Goal: Task Accomplishment & Management: Manage account settings

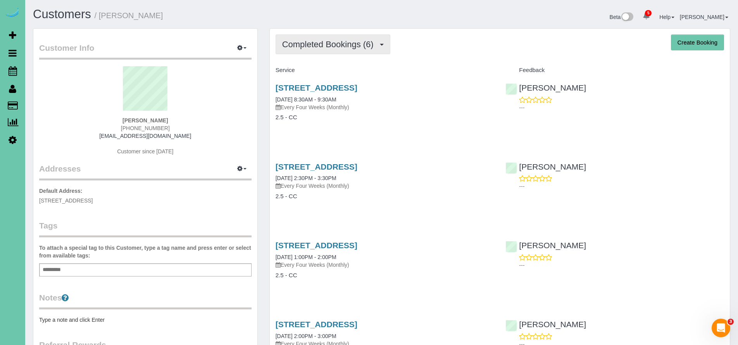
click at [328, 40] on span "Completed Bookings (6)" at bounding box center [329, 45] width 95 height 10
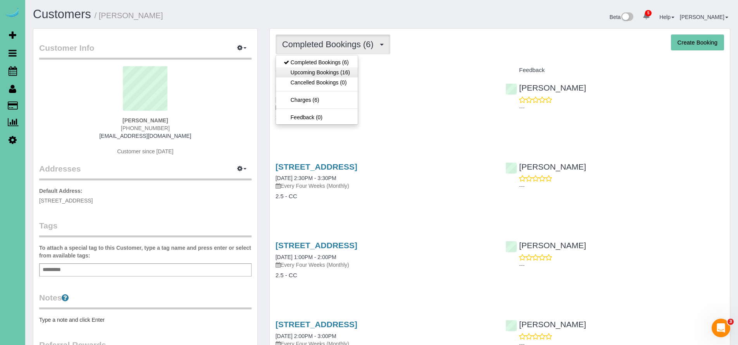
click at [324, 73] on link "Upcoming Bookings (16)" at bounding box center [317, 72] width 82 height 10
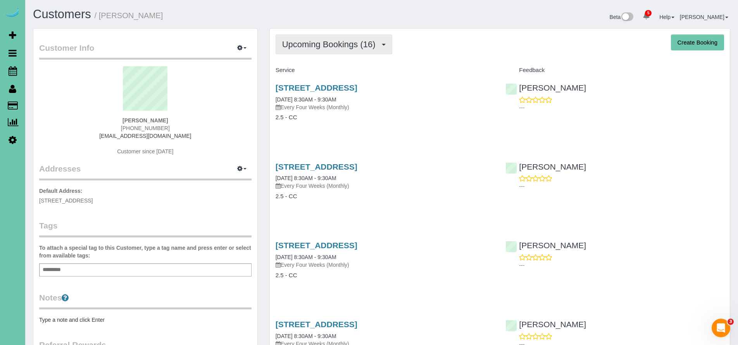
click at [323, 46] on span "Upcoming Bookings (16)" at bounding box center [330, 45] width 97 height 10
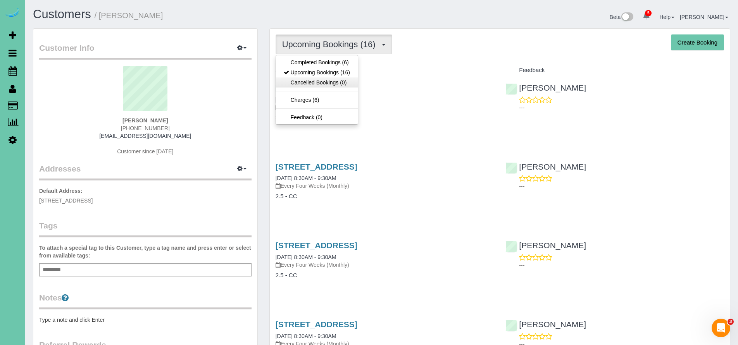
click at [323, 79] on link "Cancelled Bookings (0)" at bounding box center [317, 83] width 82 height 10
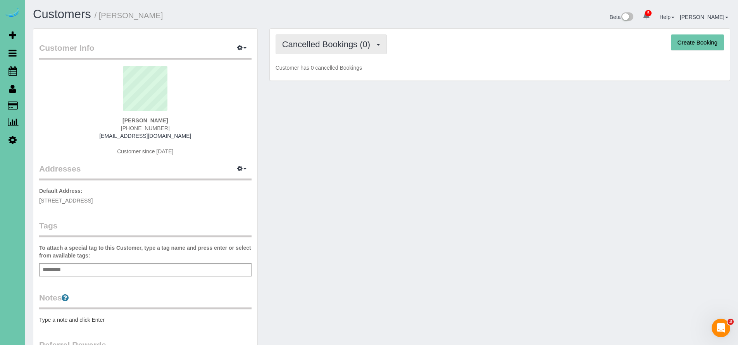
click at [316, 40] on span "Cancelled Bookings (0)" at bounding box center [328, 45] width 92 height 10
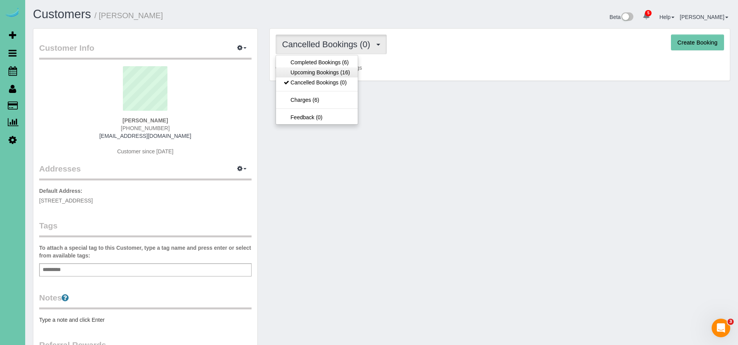
click at [313, 72] on link "Upcoming Bookings (16)" at bounding box center [317, 72] width 82 height 10
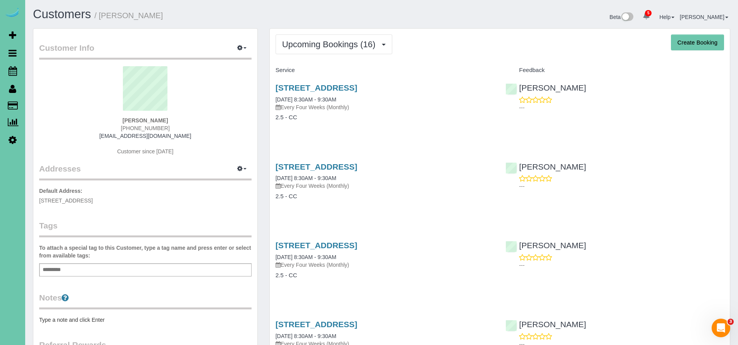
click at [13, 71] on icon at bounding box center [13, 70] width 9 height 9
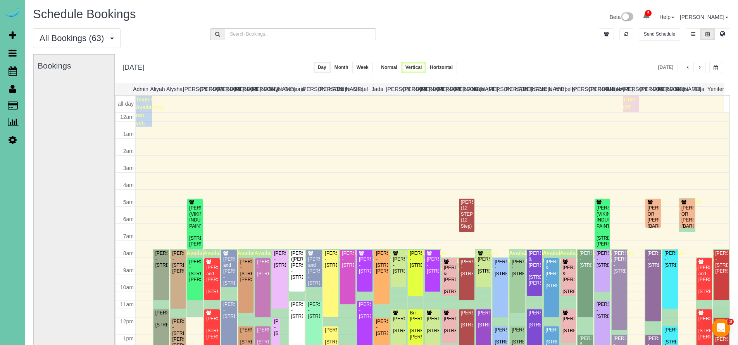
scroll to position [102, 0]
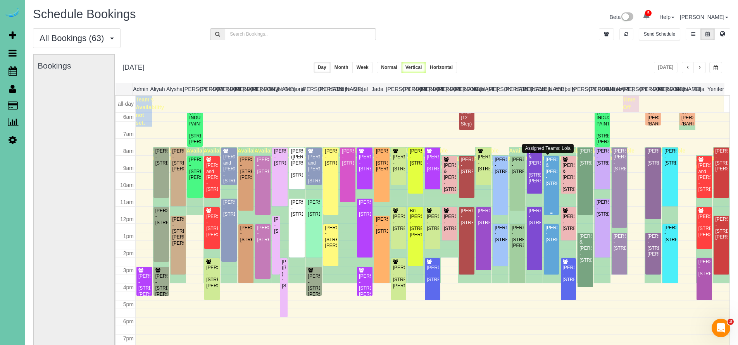
click at [552, 173] on div "Curtis & Janessa Michaelis - 17230 Pine Street, Omaha, NE 68130" at bounding box center [551, 172] width 12 height 30
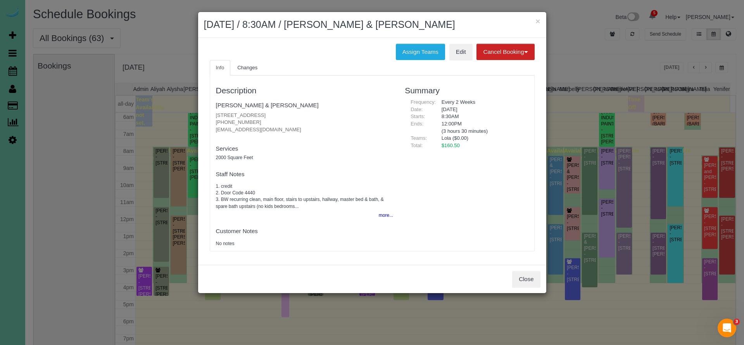
drag, startPoint x: 215, startPoint y: 121, endPoint x: 251, endPoint y: 121, distance: 35.7
click at [251, 121] on div "Description Curtis & Janessa Michaelis 17230 Pine Street, Omaha, NE 68130 (402)…" at bounding box center [304, 163] width 189 height 168
copy p "(402) 369-2770"
click at [528, 274] on button "Close" at bounding box center [526, 279] width 28 height 16
click at [528, 274] on div "Close" at bounding box center [372, 279] width 348 height 28
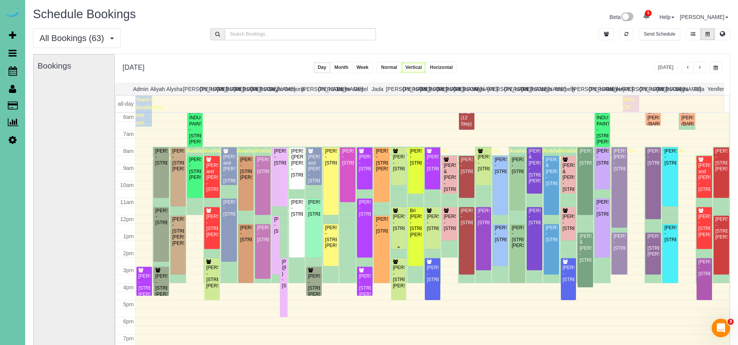
click at [398, 226] on div "Michelle Whyte - 10360 S 103rd Street, Papillion, NE 68128" at bounding box center [399, 223] width 12 height 18
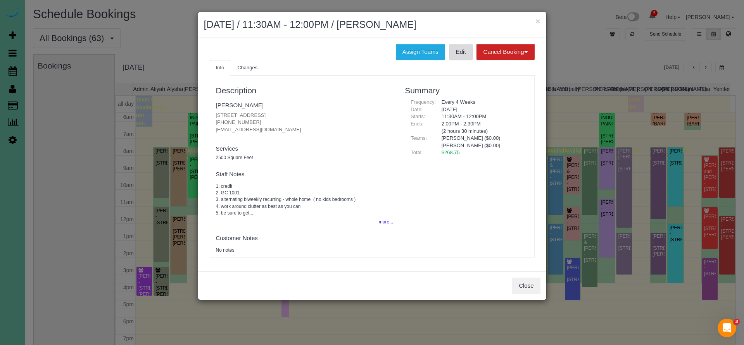
click at [454, 54] on link "Edit" at bounding box center [460, 52] width 23 height 16
click at [525, 285] on button "Close" at bounding box center [526, 286] width 28 height 16
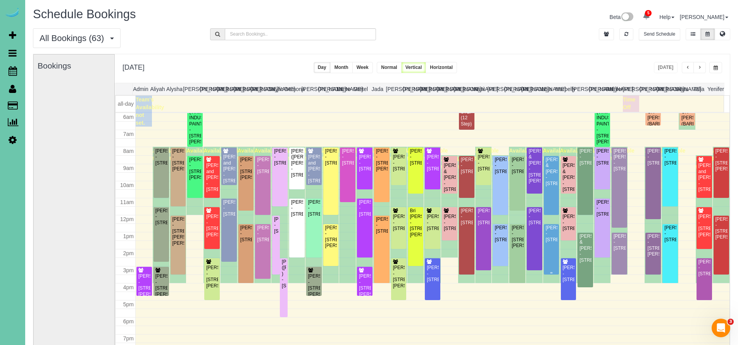
click at [547, 243] on div "Linda Hindmarsh - 1312 N 209 Street, Elkhorn, NE 68022" at bounding box center [551, 234] width 12 height 18
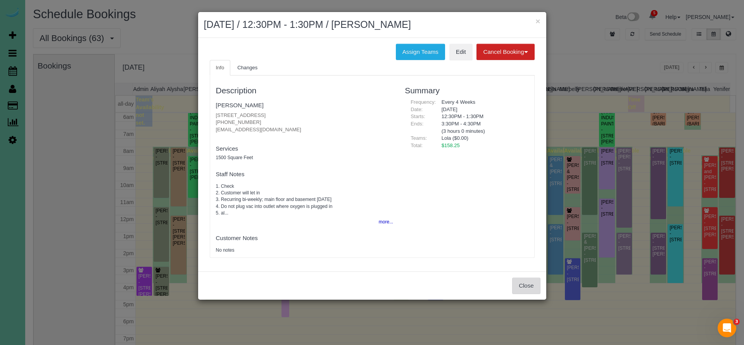
click at [528, 283] on button "Close" at bounding box center [526, 286] width 28 height 16
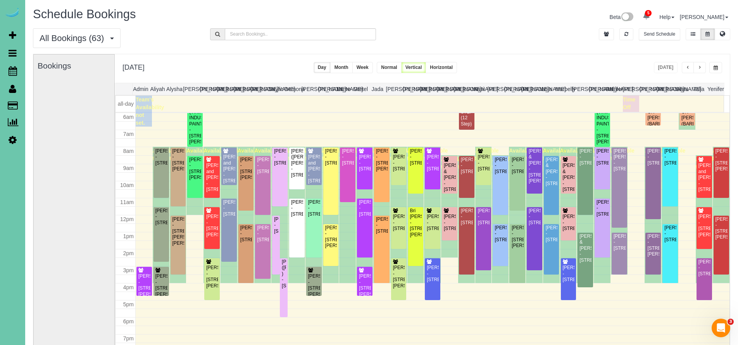
click at [543, 52] on div "All Bookings (63) All Bookings Unassigned Bookings Recurring Bookings New Custo…" at bounding box center [381, 41] width 709 height 26
click at [411, 228] on div "Bri Kloewer - 18658 Schofield Drive, Omaha, NE 68136" at bounding box center [416, 223] width 12 height 30
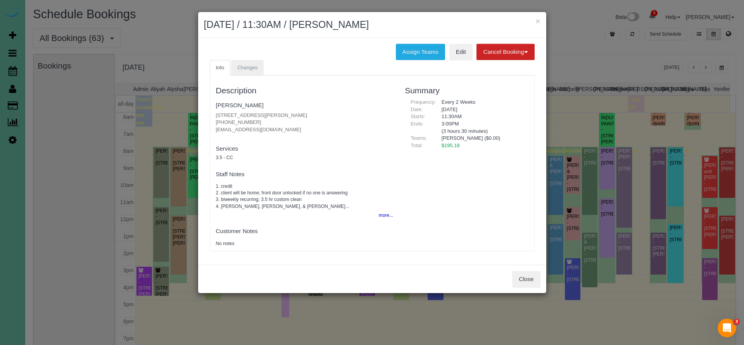
click at [248, 67] on span "Changes" at bounding box center [247, 68] width 20 height 6
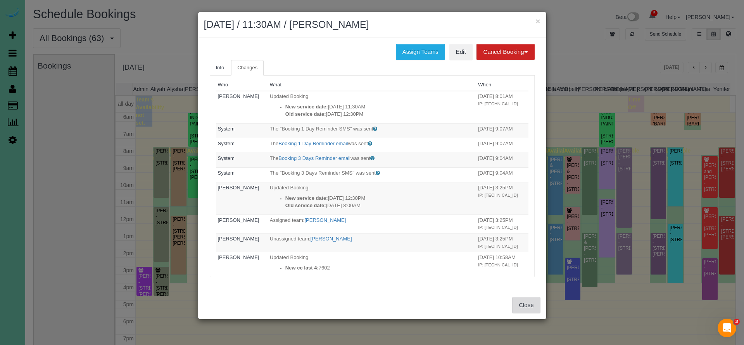
click at [521, 309] on button "Close" at bounding box center [526, 305] width 28 height 16
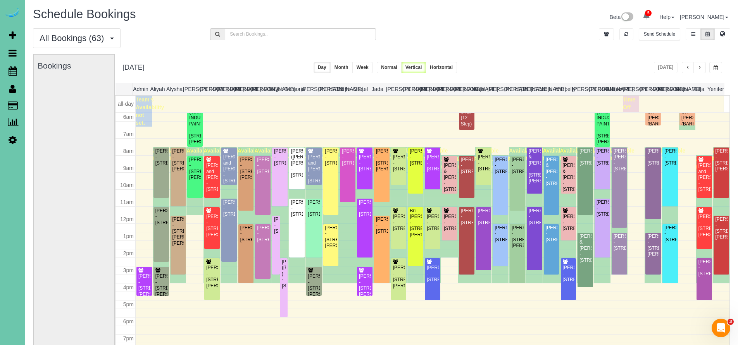
click at [160, 166] on div "Yolanda Delgado - 3315 Hickory Street, Omaha, NE 68105" at bounding box center [161, 157] width 12 height 18
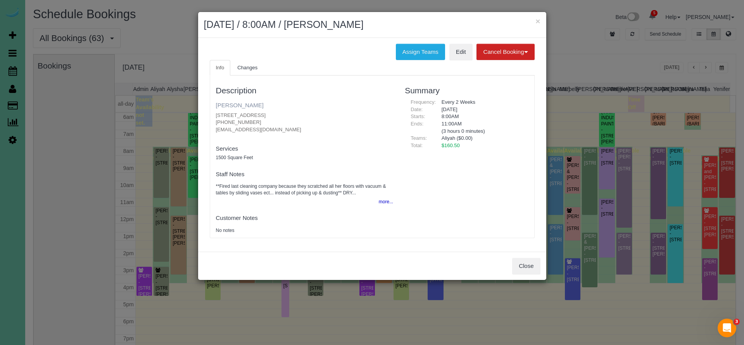
click at [242, 104] on link "Yolanda Delgado" at bounding box center [240, 105] width 48 height 7
click at [523, 260] on button "Close" at bounding box center [526, 266] width 28 height 16
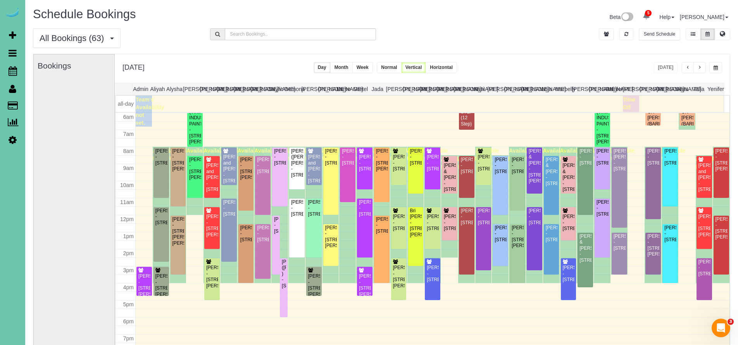
click at [718, 65] on button "button" at bounding box center [715, 67] width 13 height 11
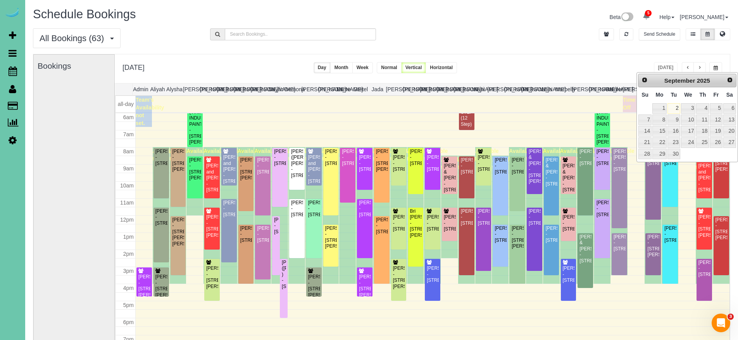
click at [543, 61] on div "**********" at bounding box center [422, 68] width 615 height 29
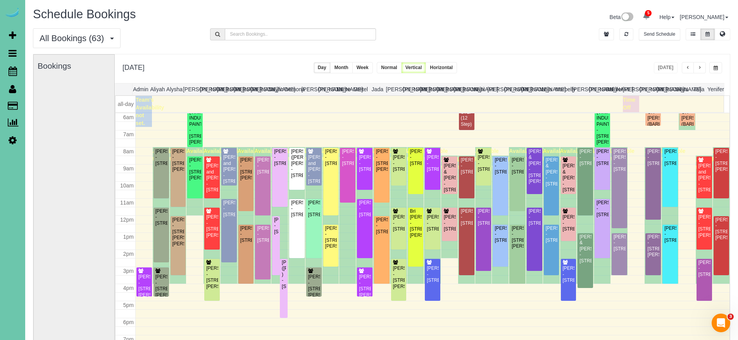
click at [714, 65] on button "button" at bounding box center [715, 67] width 13 height 11
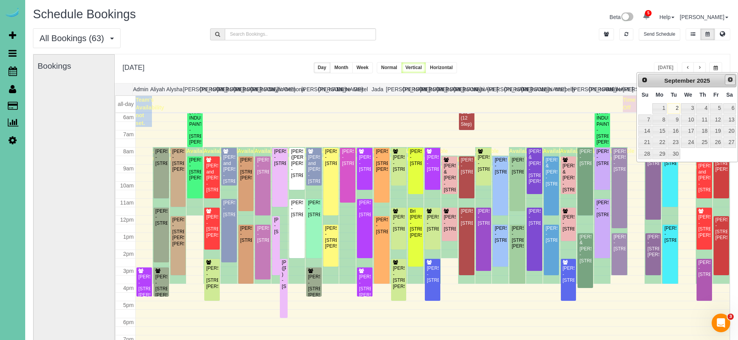
click at [731, 81] on span "Next" at bounding box center [730, 79] width 6 height 6
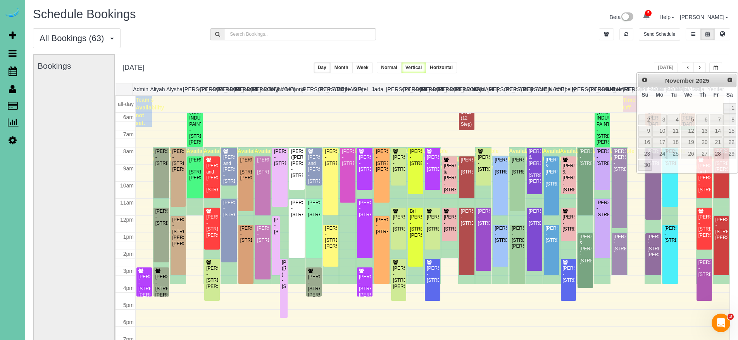
click at [561, 57] on div "**********" at bounding box center [422, 68] width 615 height 29
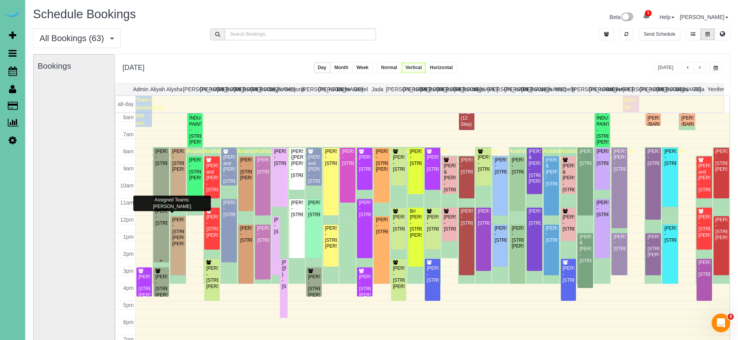
click at [162, 226] on div "Adam Klepper - 5016 Western Ave, Omaha, NE 68132" at bounding box center [161, 217] width 12 height 18
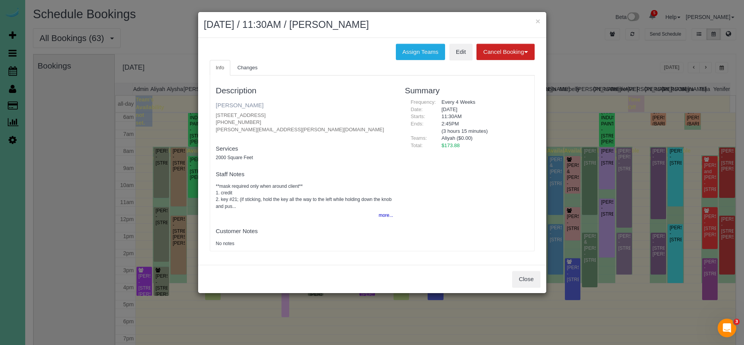
click at [225, 107] on link "Adam Klepper" at bounding box center [240, 105] width 48 height 7
click at [528, 278] on button "Close" at bounding box center [526, 279] width 28 height 16
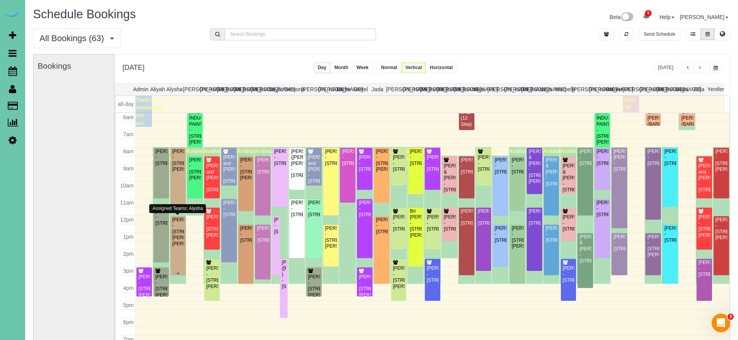
click at [176, 244] on div "Sonya Reynolds - 20721 Jeannie Lane, Gretna, NE 68028" at bounding box center [178, 232] width 12 height 30
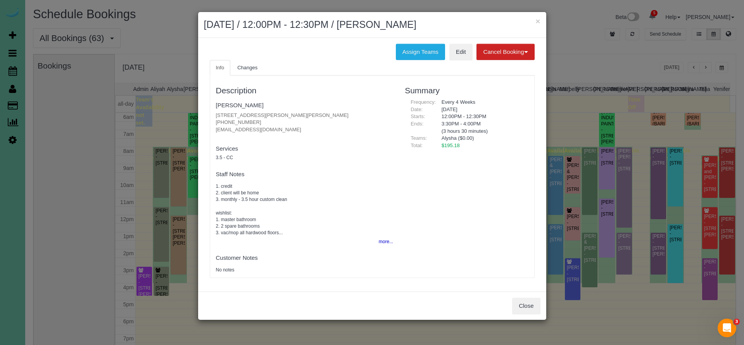
click at [223, 110] on fieldset "Sonya Reynolds 20721 Jeannie Lane, Gretna, NE 68028 (402) 301-9282 sreynolds051…" at bounding box center [305, 119] width 178 height 40
click at [223, 105] on link "Sonya Reynolds" at bounding box center [240, 105] width 48 height 7
click at [532, 303] on button "Close" at bounding box center [526, 306] width 28 height 16
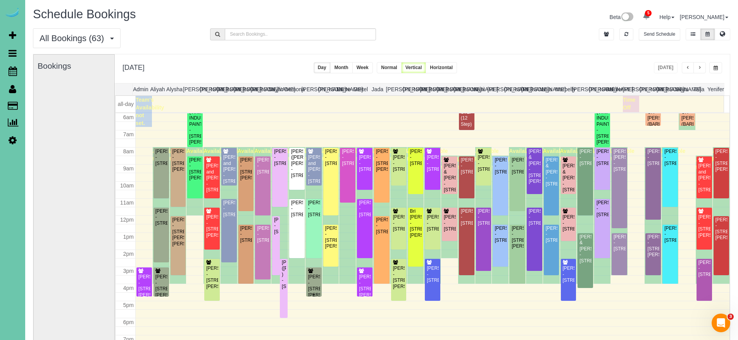
click at [313, 286] on div "Stephanie Thomsen - 11026 Hascall Street, Omaha, NE 68144" at bounding box center [314, 286] width 12 height 24
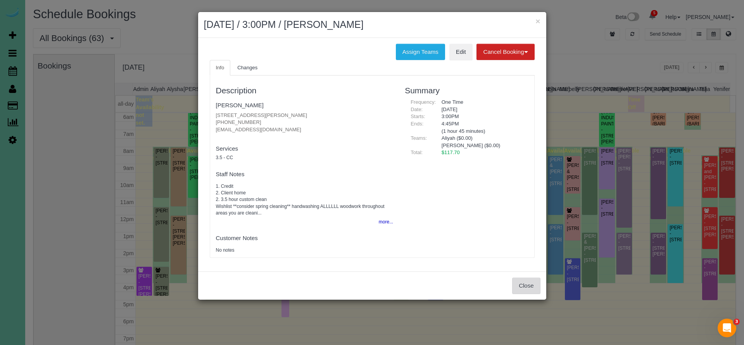
click at [530, 281] on button "Close" at bounding box center [526, 286] width 28 height 16
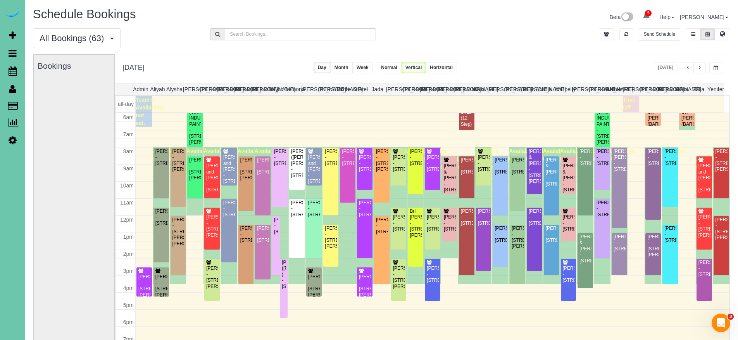
click at [314, 274] on div "Stephanie Thomsen - 11026 Hascall Street, Omaha, NE 68144" at bounding box center [314, 286] width 12 height 24
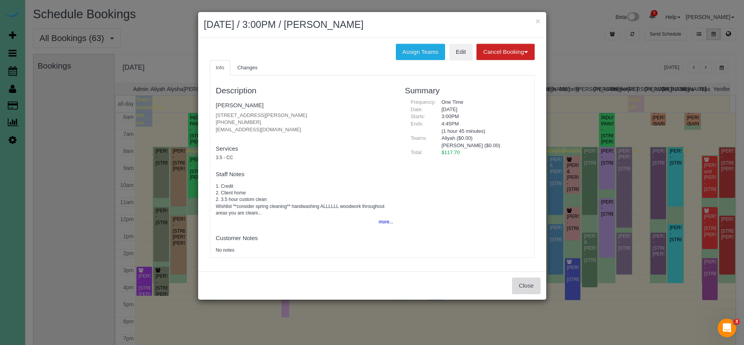
click at [527, 282] on button "Close" at bounding box center [526, 286] width 28 height 16
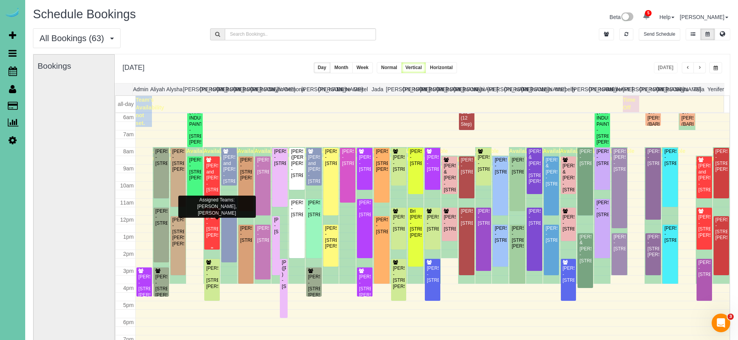
click at [212, 229] on div "Shannon Gubbels - 9908 Harney Parkway North, Omaha, NE 68114" at bounding box center [212, 226] width 12 height 24
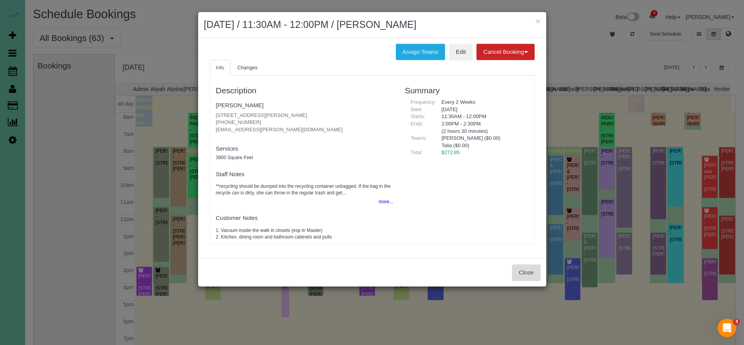
click at [529, 271] on button "Close" at bounding box center [526, 273] width 28 height 16
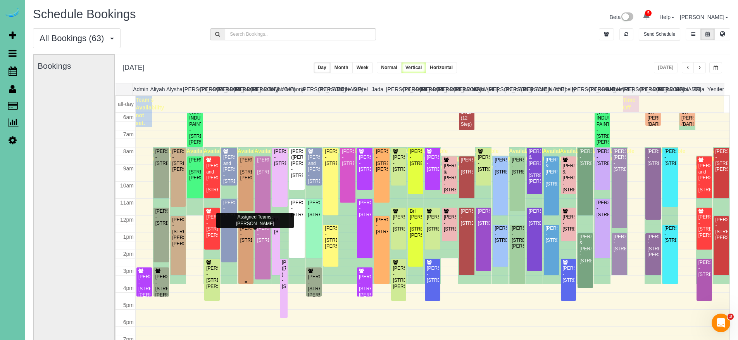
click at [249, 242] on div "Stephanie Bradley - 19815 Leavenworth Street, Elkhorn, NE 68022" at bounding box center [246, 234] width 12 height 18
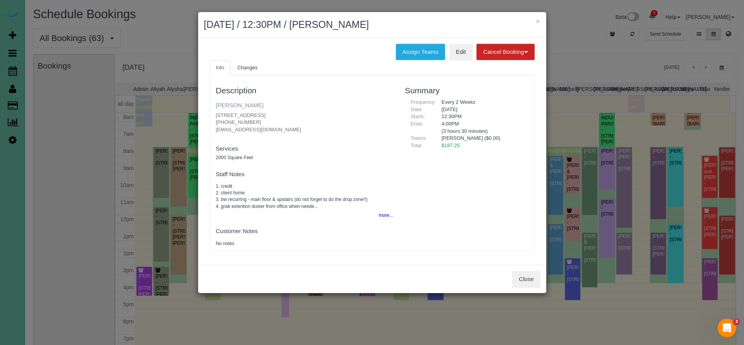
click at [242, 107] on link "Stephanie Bradley" at bounding box center [240, 105] width 48 height 7
click at [529, 278] on button "Close" at bounding box center [526, 279] width 28 height 16
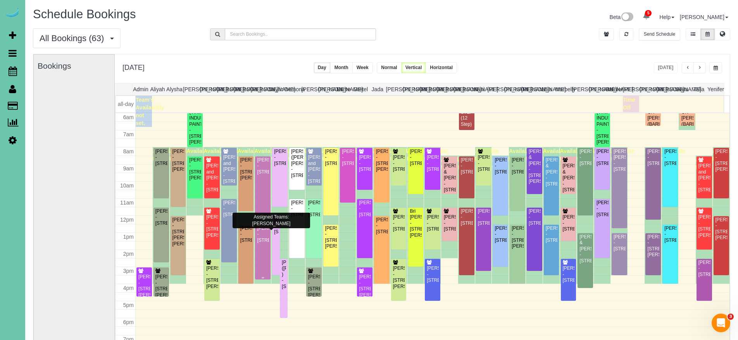
click at [260, 242] on div "Mike Rosso - 1013 S 188th Terrace, Elkhorn, NE 68022" at bounding box center [263, 234] width 12 height 18
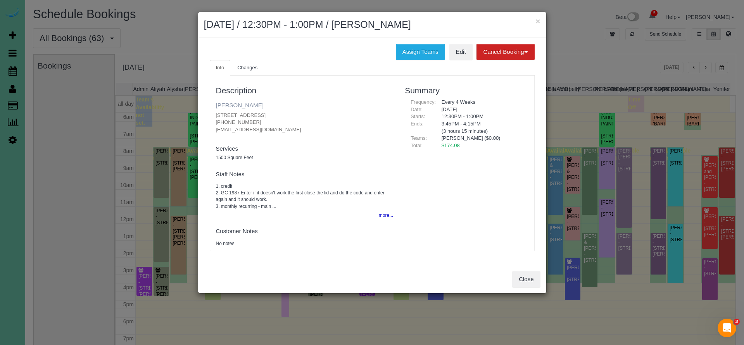
click at [224, 105] on link "Mike Rosso" at bounding box center [240, 105] width 48 height 7
click at [528, 275] on button "Close" at bounding box center [526, 279] width 28 height 16
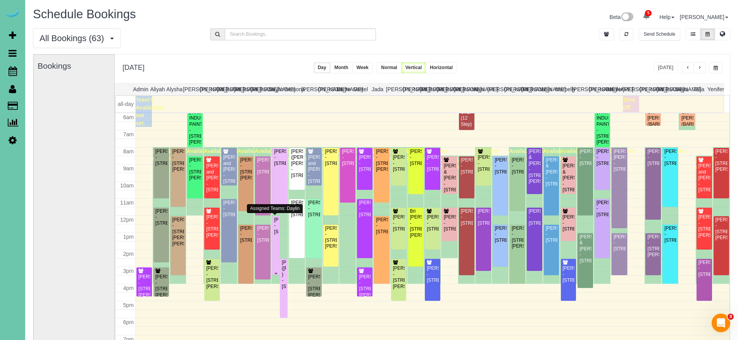
click at [274, 235] on div "Don Bush - 13575 Y St, Omaha, NE 68137" at bounding box center [276, 226] width 5 height 18
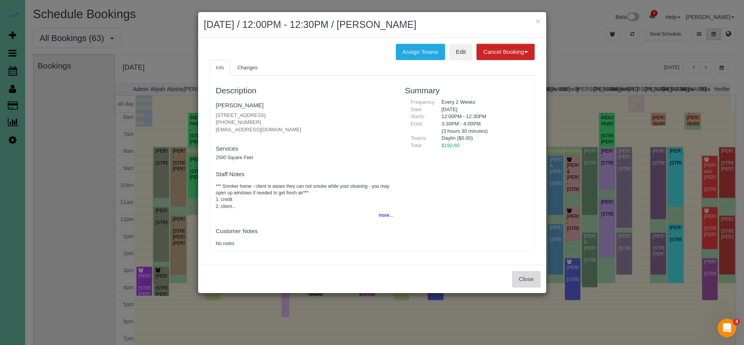
click at [514, 278] on button "Close" at bounding box center [526, 279] width 28 height 16
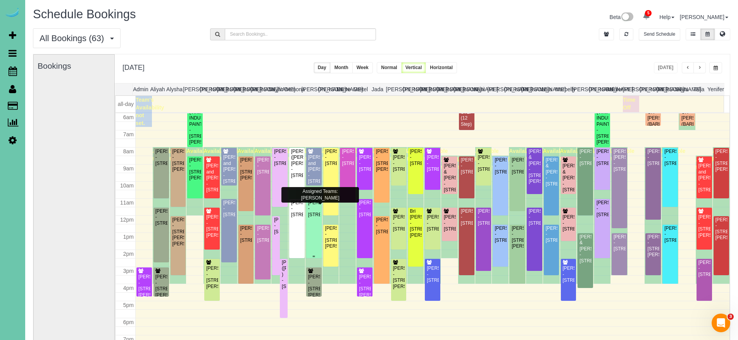
click at [313, 217] on div "John Lund - 2014 S 107th St, Omaha, NE 68124" at bounding box center [314, 209] width 12 height 18
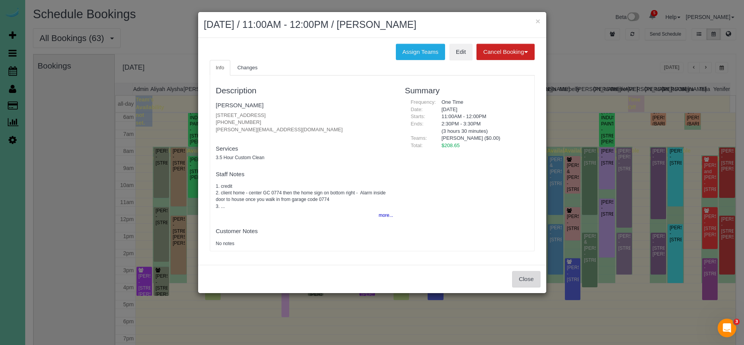
click at [527, 276] on button "Close" at bounding box center [526, 279] width 28 height 16
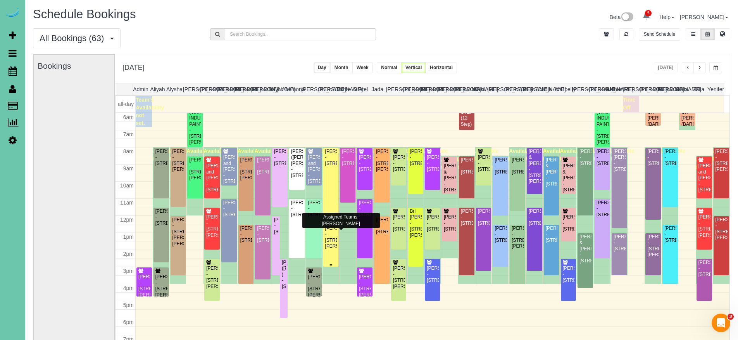
click at [329, 240] on div "Terrie Kohout - 11720 Burt St Apt 3, Omaha, NE 68154" at bounding box center [331, 237] width 12 height 24
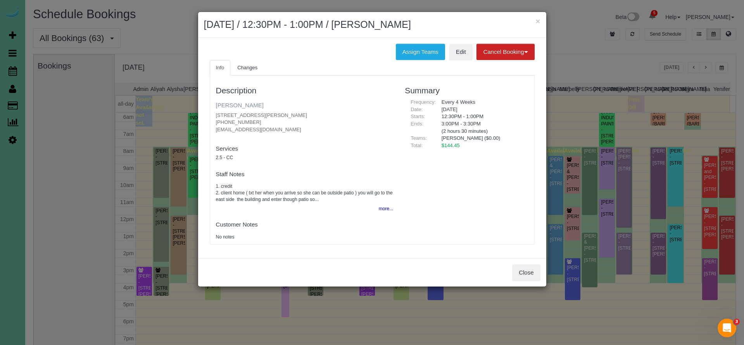
click at [233, 104] on link "Terrie Kohout" at bounding box center [240, 105] width 48 height 7
click at [531, 271] on button "Close" at bounding box center [526, 273] width 28 height 16
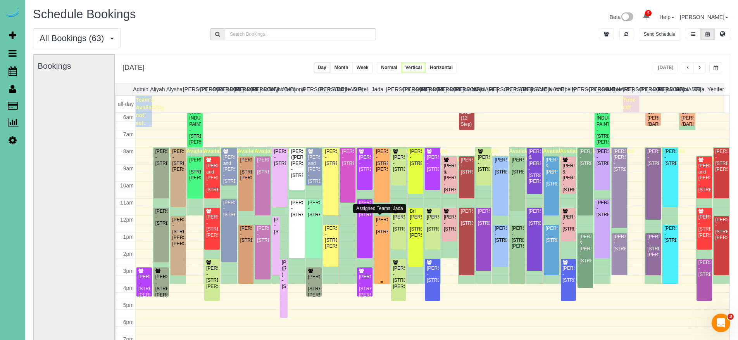
click at [378, 235] on div "Natalie Sanderson - 13429 Cedar Street, Omaha, NE 68144" at bounding box center [382, 226] width 12 height 18
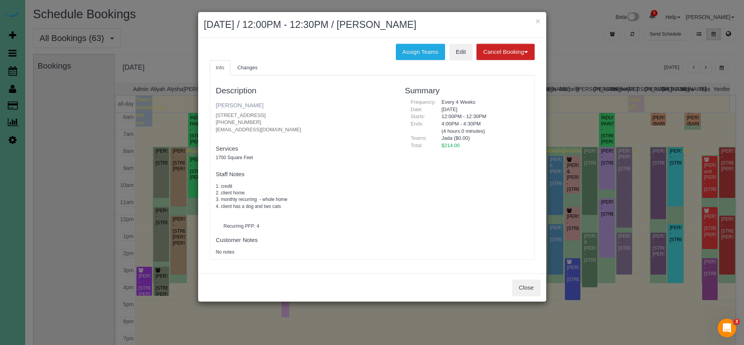
click at [245, 105] on link "Natalie Sanderson" at bounding box center [240, 105] width 48 height 7
click at [531, 284] on button "Close" at bounding box center [526, 288] width 28 height 16
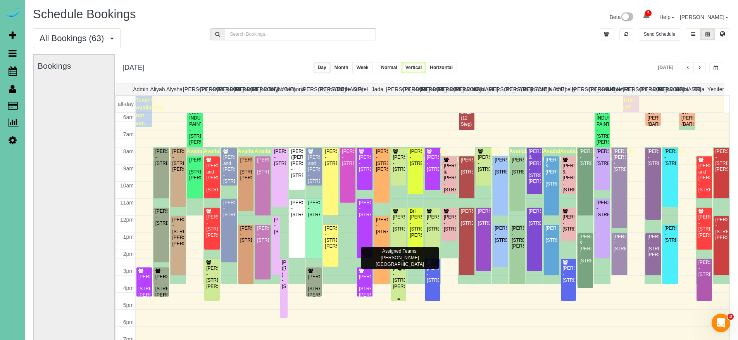
click at [397, 271] on div "Jannet Hada - 7211 Braun Street, La Vista, NE 68128" at bounding box center [399, 277] width 12 height 24
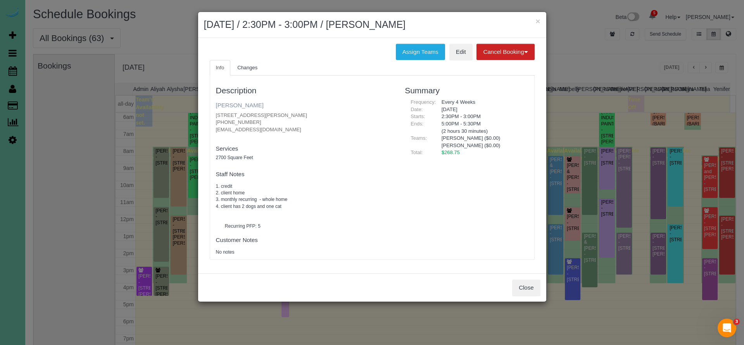
click at [232, 103] on link "Jannet Hada" at bounding box center [240, 105] width 48 height 7
click at [525, 280] on button "Close" at bounding box center [526, 288] width 28 height 16
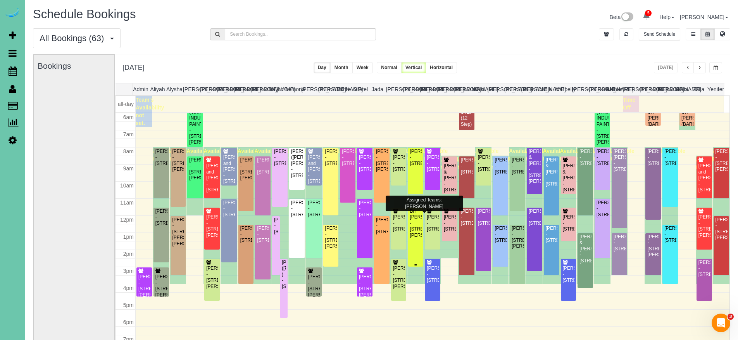
click at [411, 233] on div "Bri Kloewer - 18658 Schofield Drive, Omaha, NE 68136" at bounding box center [416, 223] width 12 height 30
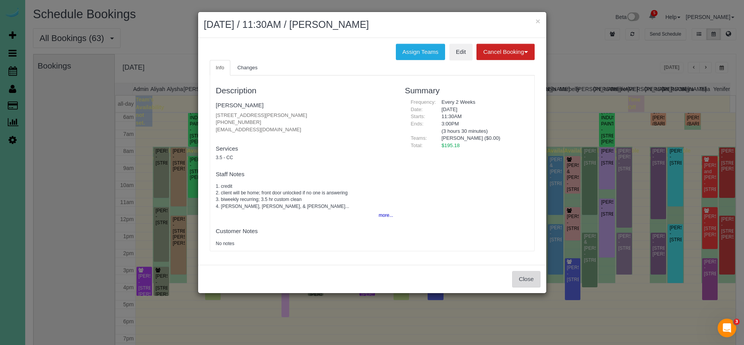
click at [538, 277] on button "Close" at bounding box center [526, 279] width 28 height 16
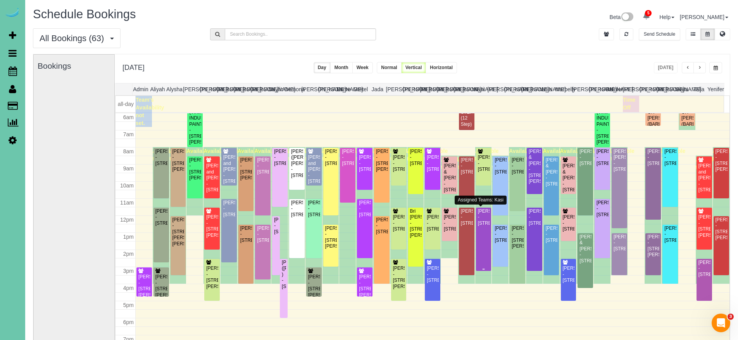
click at [480, 226] on div "Julie Krosko - 5713 S 174th St, Omaha, NE 68135" at bounding box center [484, 217] width 12 height 18
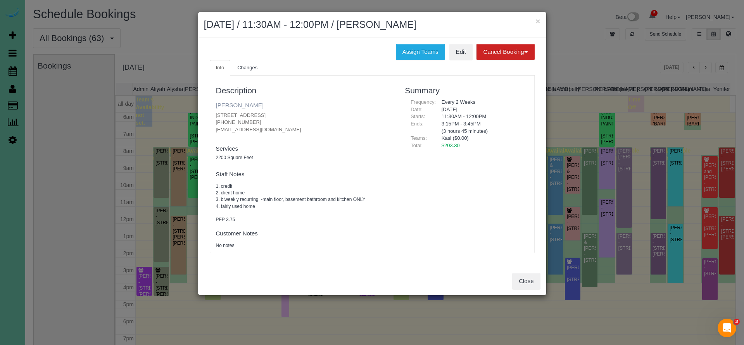
click at [240, 103] on link "Julie Krosko" at bounding box center [240, 105] width 48 height 7
click at [244, 105] on link "Julie Krosko" at bounding box center [240, 105] width 48 height 7
click at [522, 278] on button "Close" at bounding box center [526, 281] width 28 height 16
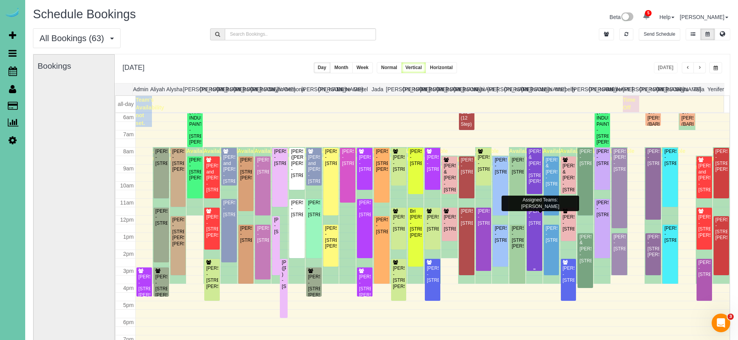
click at [530, 226] on div "Victoria Vantol - 7916 Hillcrest Lane Ct, La Vista, NE 68128" at bounding box center [534, 217] width 12 height 18
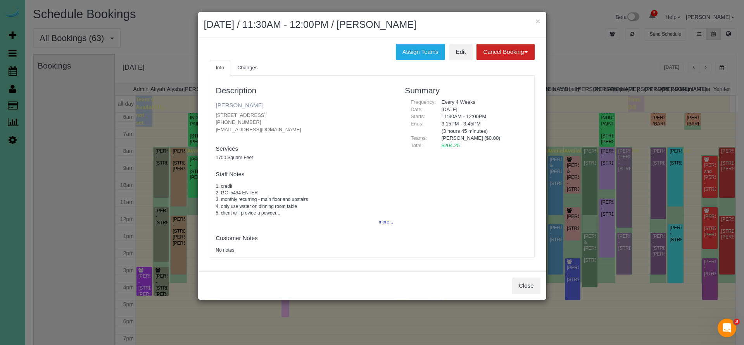
click at [242, 103] on link "Victoria Vantol" at bounding box center [240, 105] width 48 height 7
click at [528, 284] on button "Close" at bounding box center [526, 286] width 28 height 16
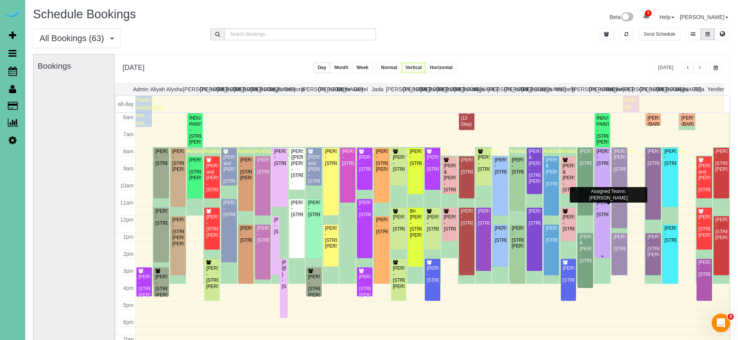
click at [599, 217] on div "Tanin Arkfeld - 617 South 93rd Avenue, Omaha, NE 68114" at bounding box center [602, 209] width 12 height 18
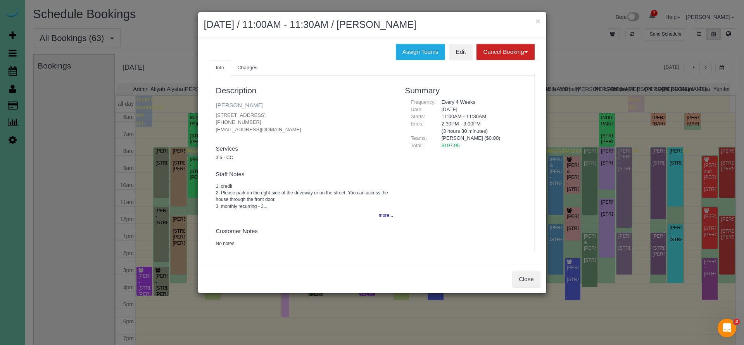
click at [234, 104] on link "Tanin Arkfeld" at bounding box center [240, 105] width 48 height 7
click at [522, 279] on button "Close" at bounding box center [526, 279] width 28 height 16
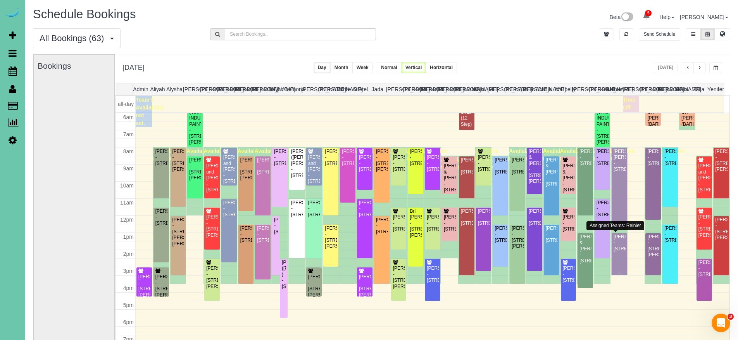
click at [619, 252] on div "Mel Palmer - 4827 S 189th St, Omaha, NE 68135" at bounding box center [619, 243] width 12 height 18
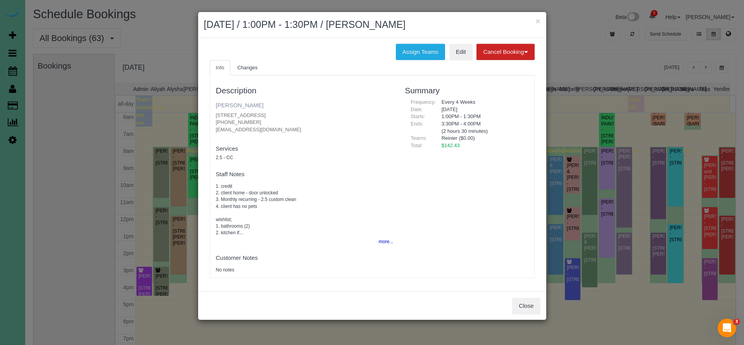
click at [228, 103] on link "Mel Palmer" at bounding box center [240, 105] width 48 height 7
click at [529, 306] on button "Close" at bounding box center [526, 306] width 28 height 16
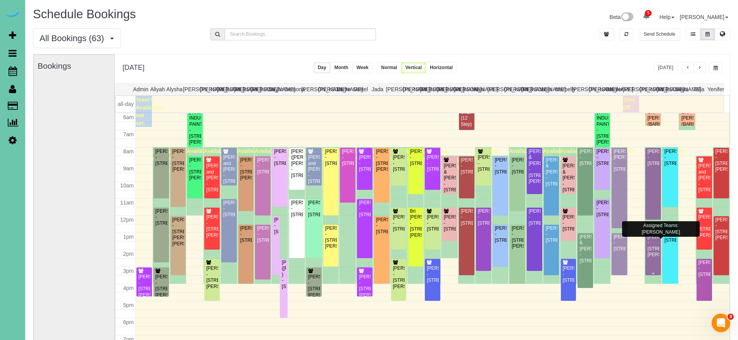
click at [648, 253] on div "Sue Caraway - 14464 Ames Ave, Omaha, NE 68116" at bounding box center [653, 246] width 12 height 24
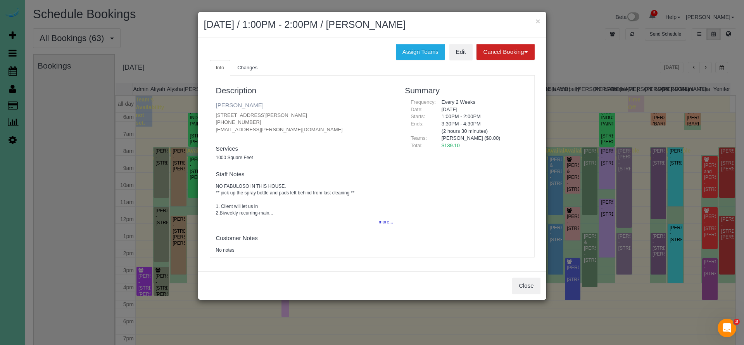
click at [240, 103] on link "Sue Caraway" at bounding box center [240, 105] width 48 height 7
click at [522, 282] on button "Close" at bounding box center [526, 286] width 28 height 16
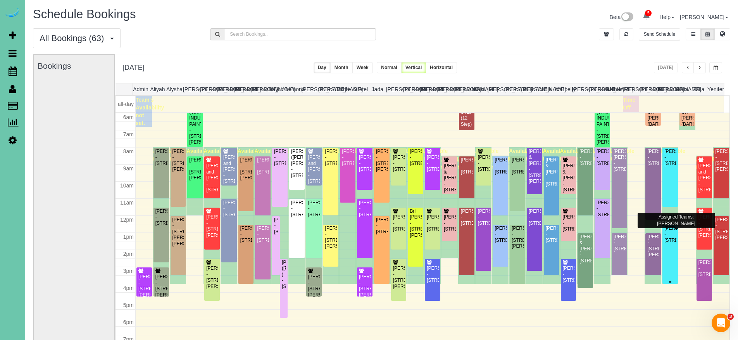
click at [664, 243] on div "Pat O'Neil - 6202 N 170th Ave, Omaha, NE 68116" at bounding box center [670, 234] width 12 height 18
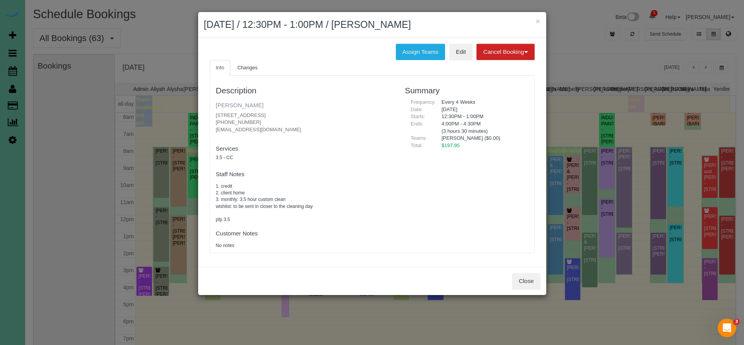
click at [229, 103] on link "Pat O'Neil" at bounding box center [240, 105] width 48 height 7
click at [233, 106] on link "Pat O'Neil" at bounding box center [240, 105] width 48 height 7
click at [522, 276] on button "Close" at bounding box center [526, 281] width 28 height 16
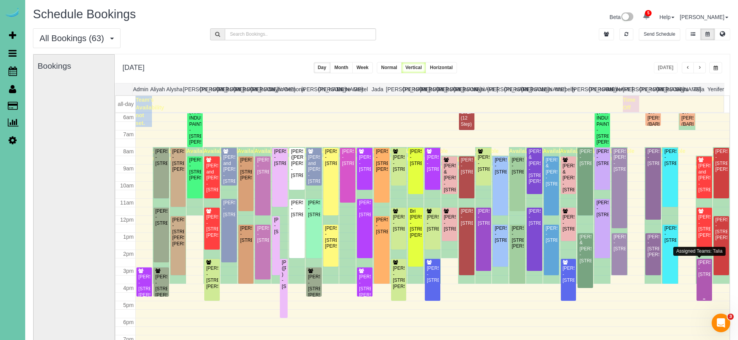
click at [702, 271] on div "Cameron Walker - 11103 M Street; Apt #308, Omaha, NE 68137" at bounding box center [704, 268] width 12 height 18
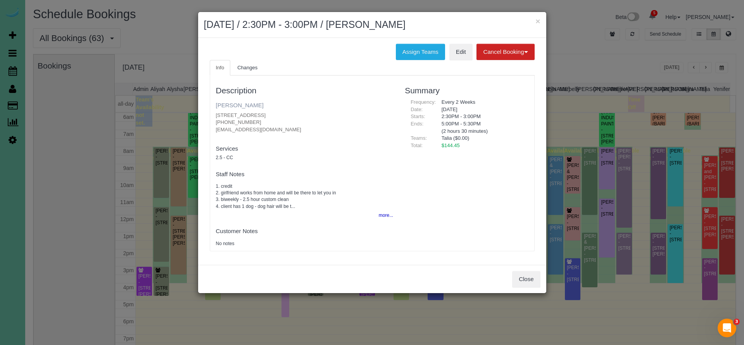
click at [242, 103] on link "Cameron Walker" at bounding box center [240, 105] width 48 height 7
click at [509, 270] on div "Close" at bounding box center [372, 279] width 348 height 28
click at [521, 273] on button "Close" at bounding box center [526, 279] width 28 height 16
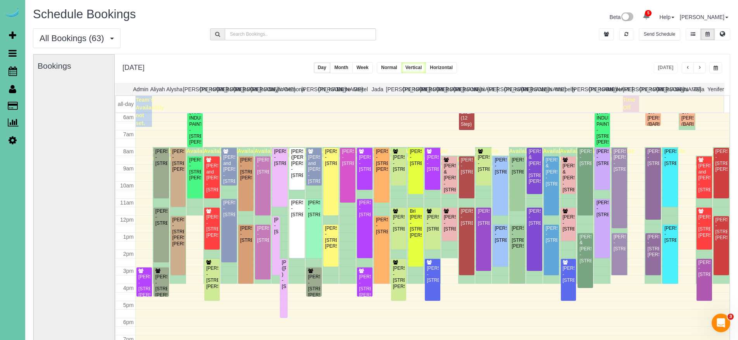
click at [721, 241] on div "Josh Klein - 18709 Josephine Street, Omaha, NE 68136" at bounding box center [721, 229] width 12 height 24
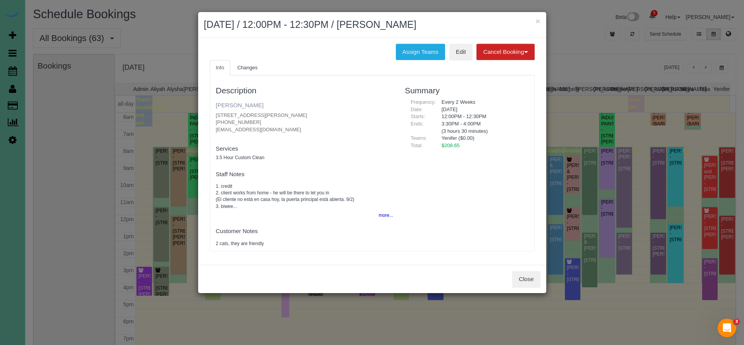
click at [243, 104] on link "[PERSON_NAME]" at bounding box center [240, 105] width 48 height 7
click at [522, 276] on button "Close" at bounding box center [526, 279] width 28 height 16
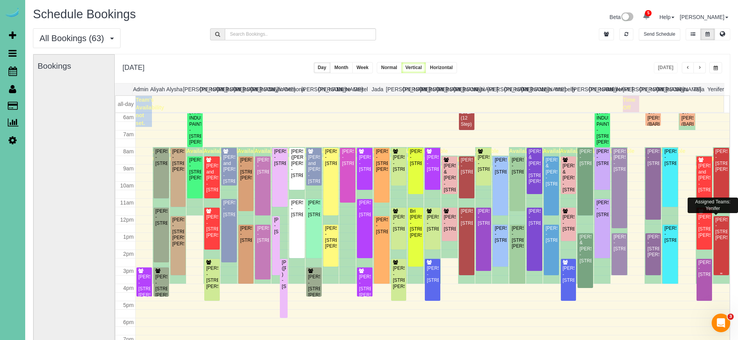
click at [716, 240] on div "Josh Klein - 18709 Josephine Street, Omaha, NE 68136" at bounding box center [721, 229] width 12 height 24
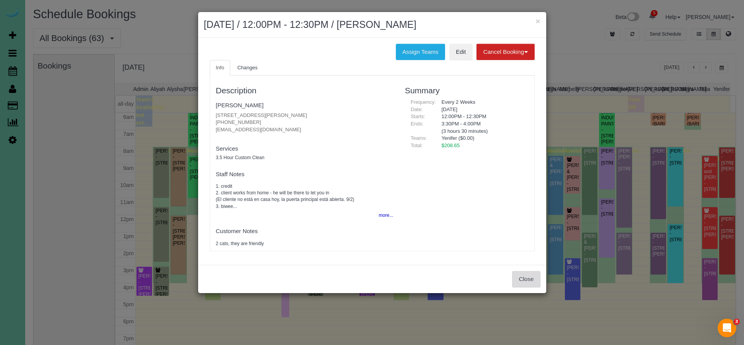
click at [529, 273] on button "Close" at bounding box center [526, 279] width 28 height 16
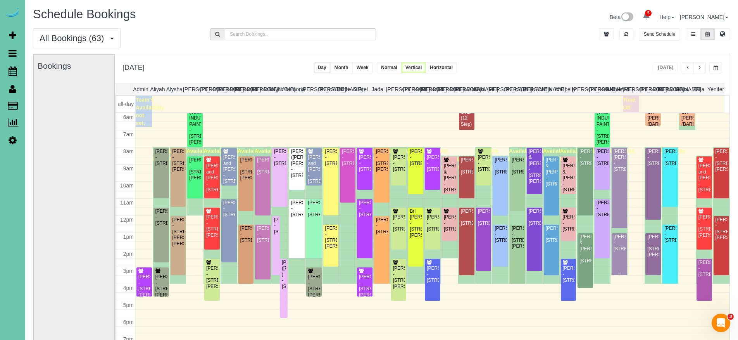
click at [615, 246] on div "Mel Palmer - 4827 S 189th St, Omaha, NE 68135" at bounding box center [619, 243] width 12 height 18
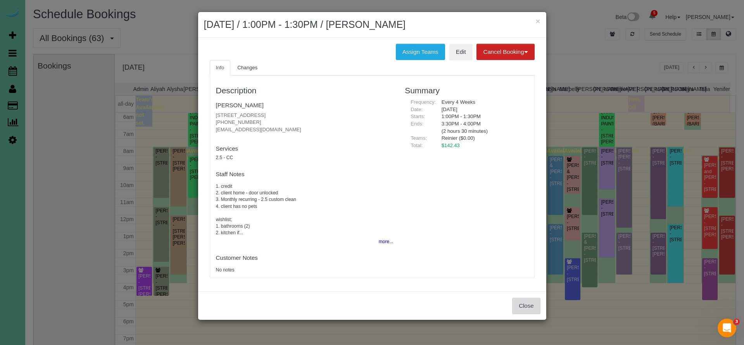
click at [522, 306] on button "Close" at bounding box center [526, 306] width 28 height 16
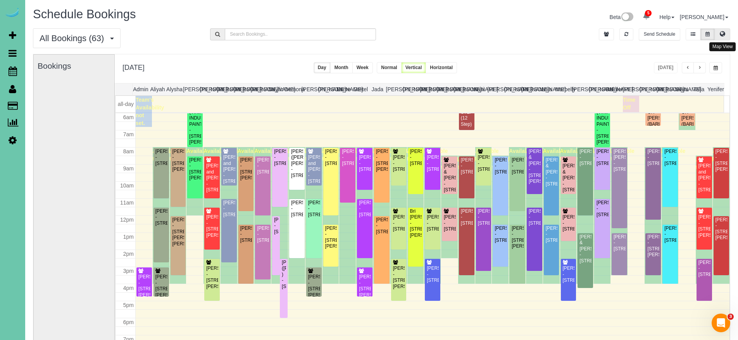
click at [727, 32] on button at bounding box center [723, 34] width 16 height 12
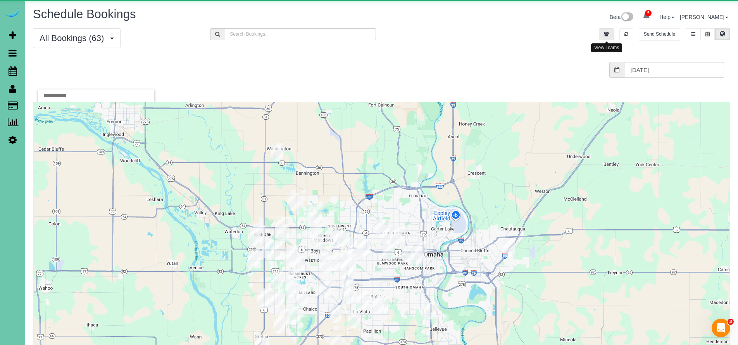
click at [607, 33] on icon "button" at bounding box center [606, 34] width 5 height 5
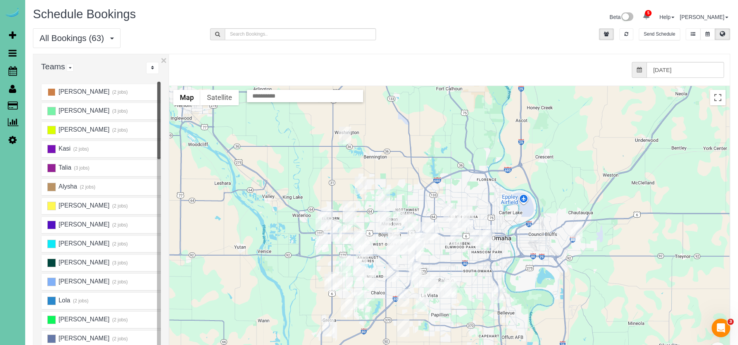
click at [50, 91] on ins at bounding box center [51, 92] width 9 height 9
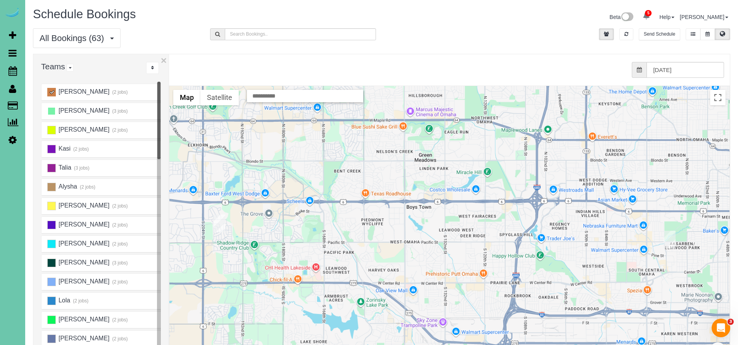
click at [51, 112] on ins at bounding box center [51, 111] width 9 height 9
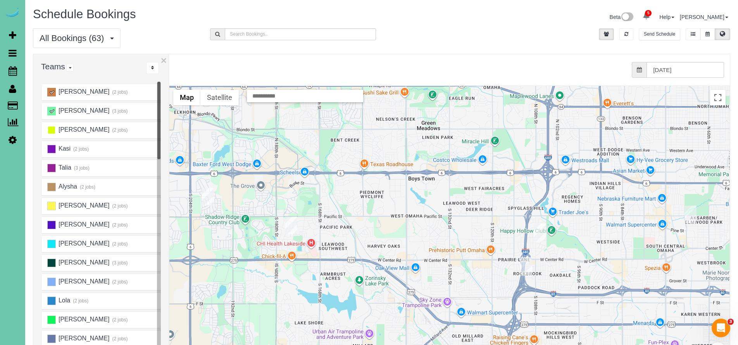
click at [54, 132] on ins at bounding box center [51, 130] width 9 height 9
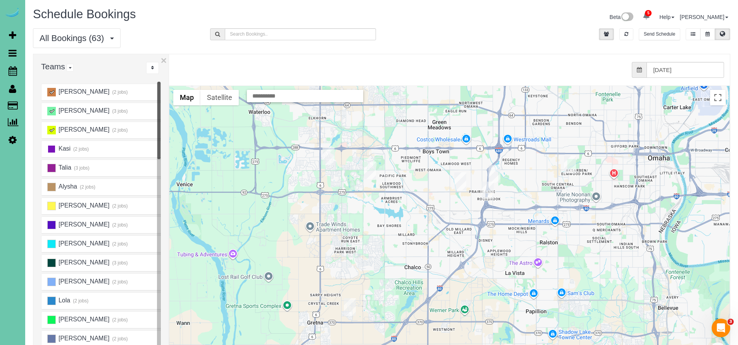
click at [54, 148] on ins at bounding box center [51, 149] width 9 height 9
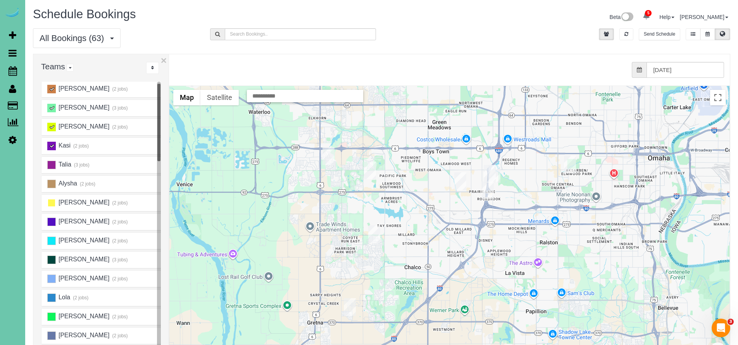
scroll to position [9, 0]
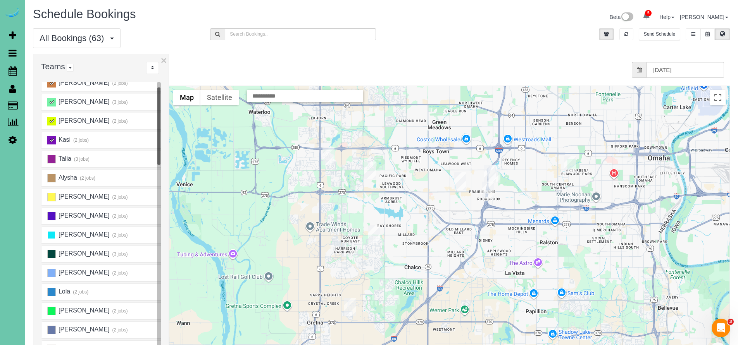
click at [53, 237] on ins at bounding box center [51, 235] width 9 height 9
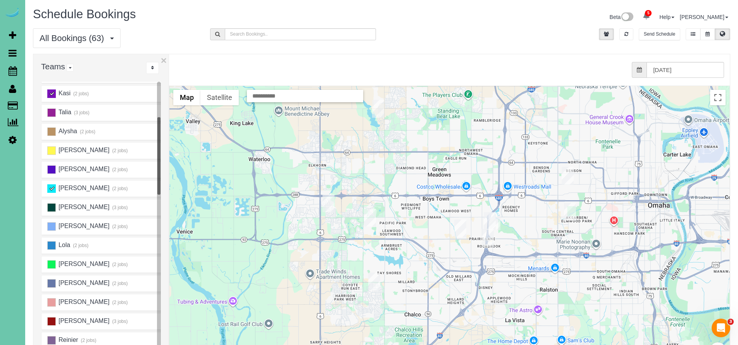
scroll to position [68, 0]
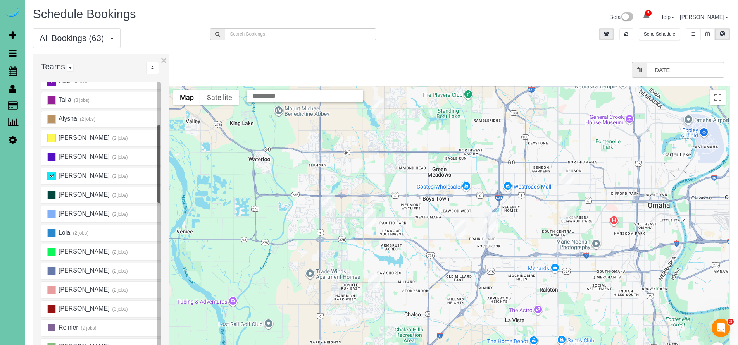
click at [53, 326] on ins at bounding box center [51, 328] width 9 height 9
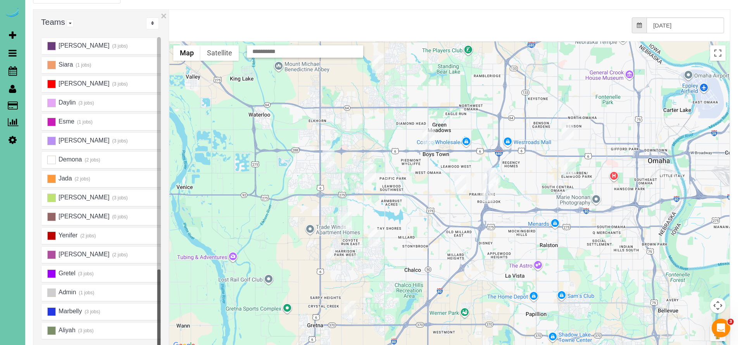
scroll to position [51, 0]
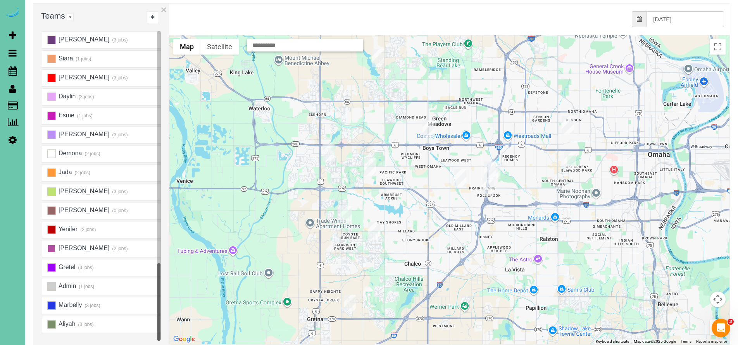
click at [51, 250] on ins at bounding box center [51, 249] width 9 height 9
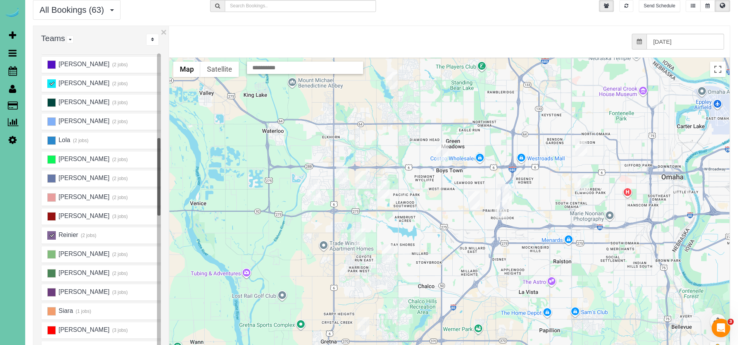
scroll to position [27, 0]
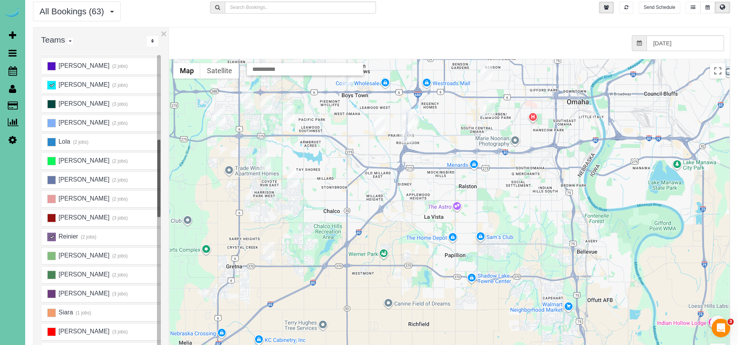
drag, startPoint x: 539, startPoint y: 266, endPoint x: 440, endPoint y: 193, distance: 122.5
click at [441, 191] on div at bounding box center [449, 213] width 560 height 309
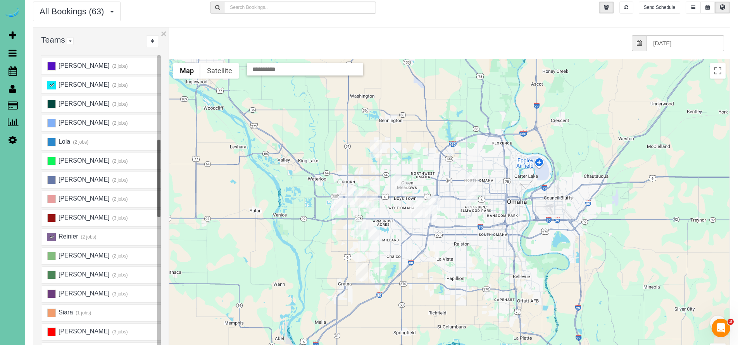
drag, startPoint x: 438, startPoint y: 191, endPoint x: 445, endPoint y: 244, distance: 53.2
click at [445, 244] on div at bounding box center [449, 213] width 560 height 309
click at [363, 271] on img "09/02/2025 11:30AM - Bri Kloewer - 18658 Schofield Drive, Omaha, NE 68136" at bounding box center [363, 271] width 12 height 18
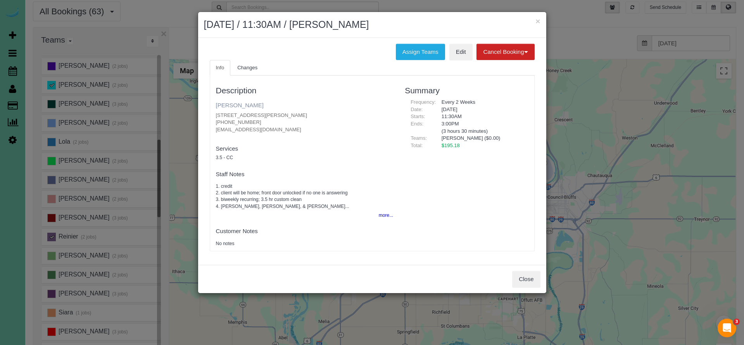
click at [236, 103] on link "Bri Kloewer" at bounding box center [240, 105] width 48 height 7
click at [522, 277] on button "Close" at bounding box center [526, 279] width 28 height 16
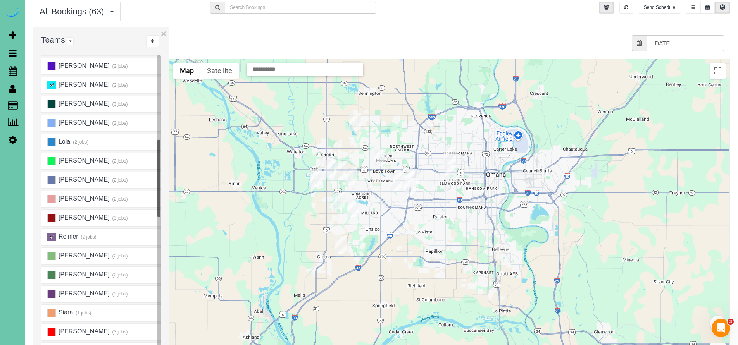
drag, startPoint x: 395, startPoint y: 286, endPoint x: 373, endPoint y: 264, distance: 31.3
click at [373, 264] on div at bounding box center [449, 213] width 560 height 309
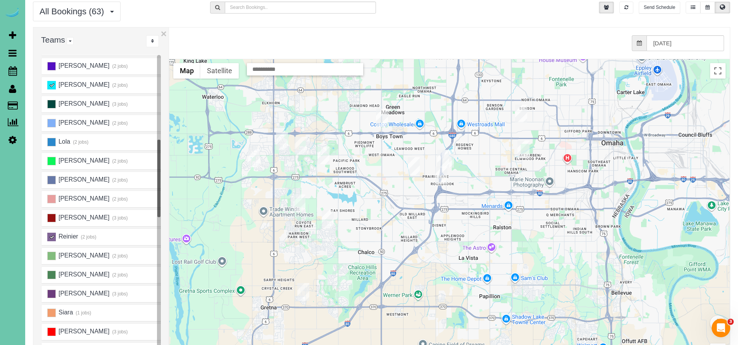
drag, startPoint x: 440, startPoint y: 253, endPoint x: 478, endPoint y: 223, distance: 48.9
click at [478, 223] on div at bounding box center [449, 213] width 560 height 309
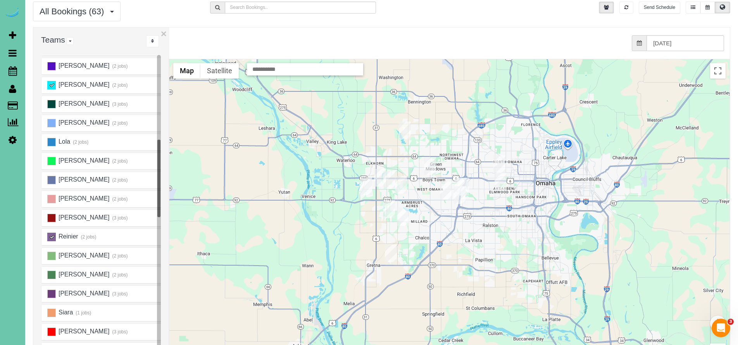
click at [403, 216] on img "09/02/2025 11:30AM - Julie Krosko - 5713 S 174th St, Omaha, NE 68135" at bounding box center [403, 217] width 12 height 18
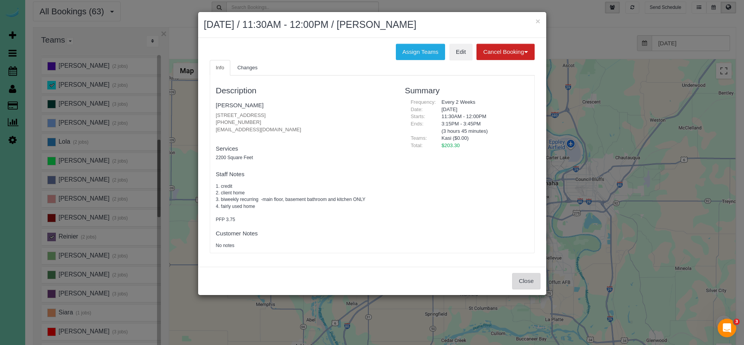
click at [531, 279] on button "Close" at bounding box center [526, 281] width 28 height 16
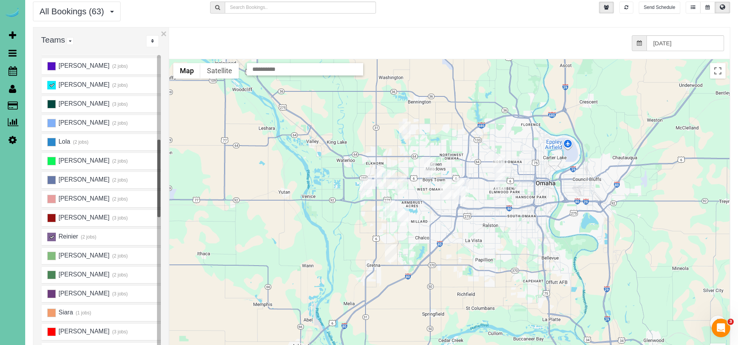
click at [390, 179] on img "09/02/2025 12:30PM - Mike Rosso - 1013 S 188th Terrace, Elkhorn, NE 68022" at bounding box center [389, 180] width 12 height 18
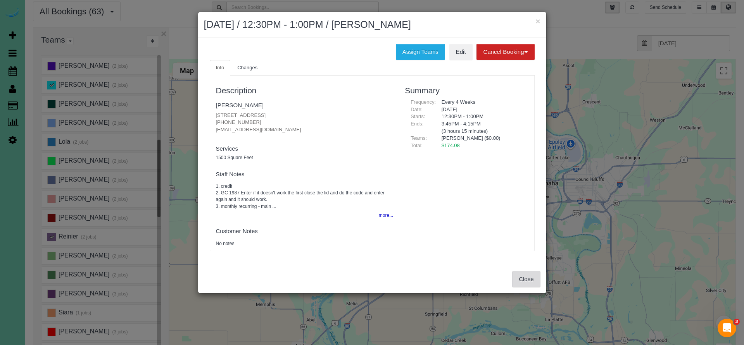
click at [523, 273] on button "Close" at bounding box center [526, 279] width 28 height 16
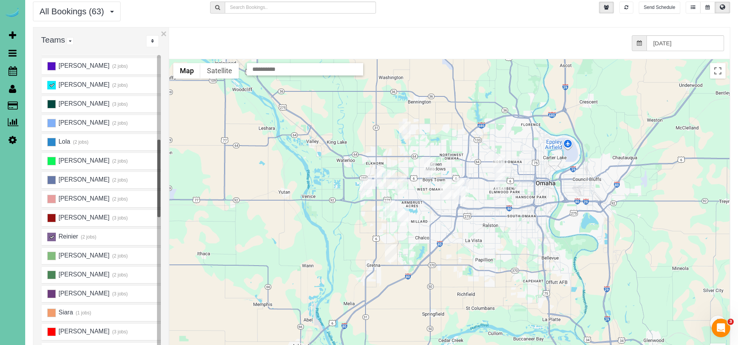
click at [405, 130] on img "09/02/2025 12:30PM - Pat O'Neil - 6202 N 170th Ave, Omaha, NE 68116" at bounding box center [405, 131] width 12 height 18
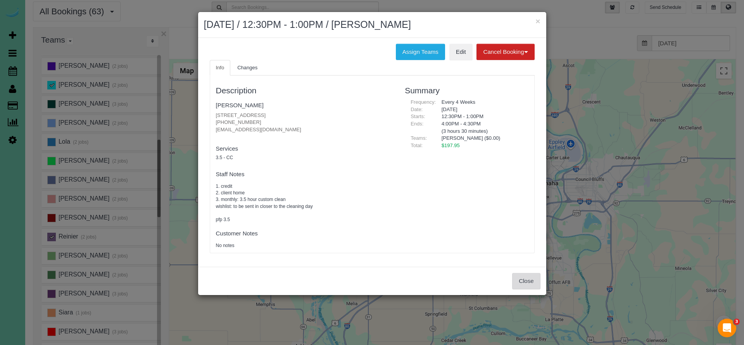
click at [528, 275] on button "Close" at bounding box center [526, 281] width 28 height 16
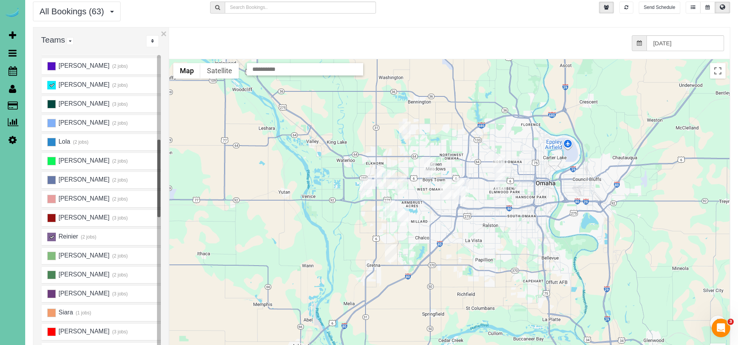
click at [391, 178] on img "09/02/2025 12:30PM - Mike Rosso - 1013 S 188th Terrace, Elkhorn, NE 68022" at bounding box center [389, 180] width 12 height 18
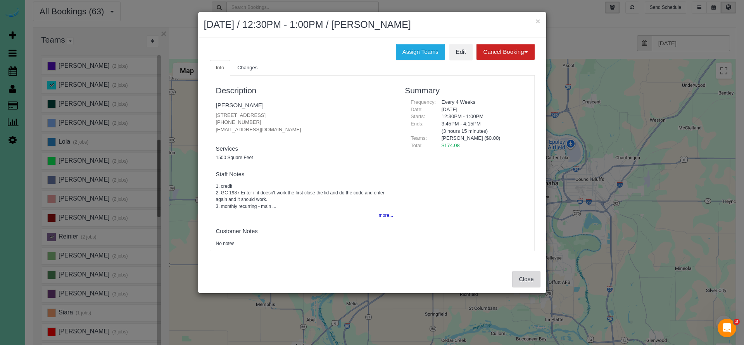
click at [524, 272] on button "Close" at bounding box center [526, 279] width 28 height 16
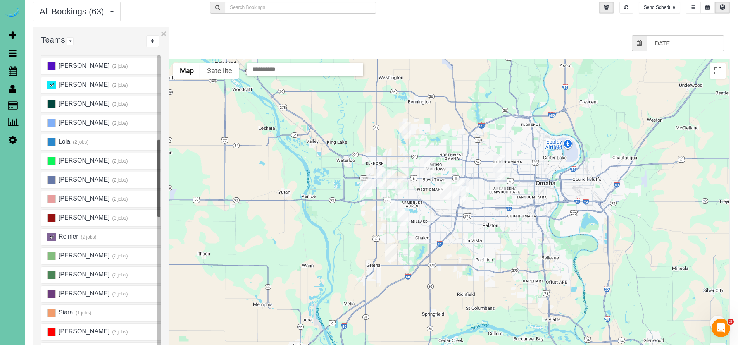
click at [402, 214] on img "09/02/2025 11:30AM - Julie Krosko - 5713 S 174th St, Omaha, NE 68135" at bounding box center [403, 217] width 12 height 18
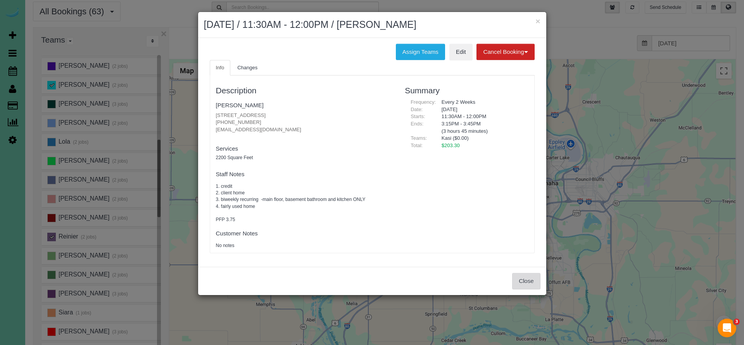
click at [524, 281] on button "Close" at bounding box center [526, 281] width 28 height 16
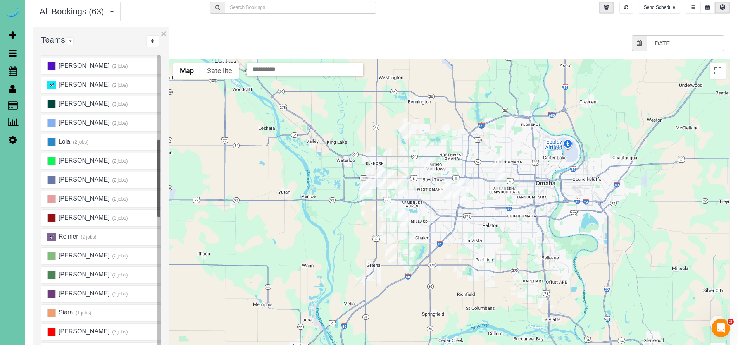
click at [467, 184] on img "09/02/2025 11:00AM - John Lund - 2014 S 107th St, Omaha, NE 68124" at bounding box center [463, 187] width 12 height 18
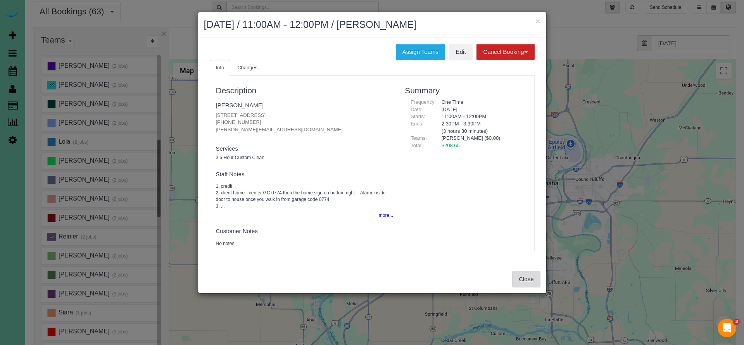
click at [517, 272] on button "Close" at bounding box center [526, 279] width 28 height 16
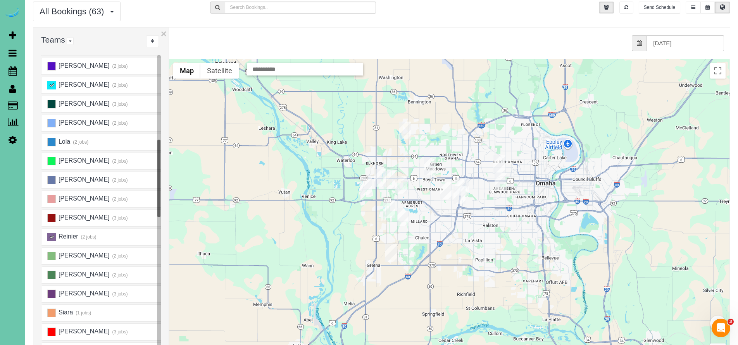
click at [390, 208] on img "09/02/2025 1:00PM - Mel Palmer - 4827 S 189th St, Omaha, NE 68135" at bounding box center [389, 209] width 12 height 18
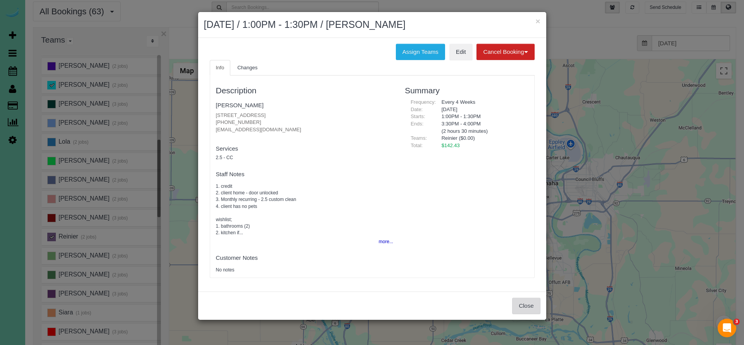
click at [526, 300] on button "Close" at bounding box center [526, 306] width 28 height 16
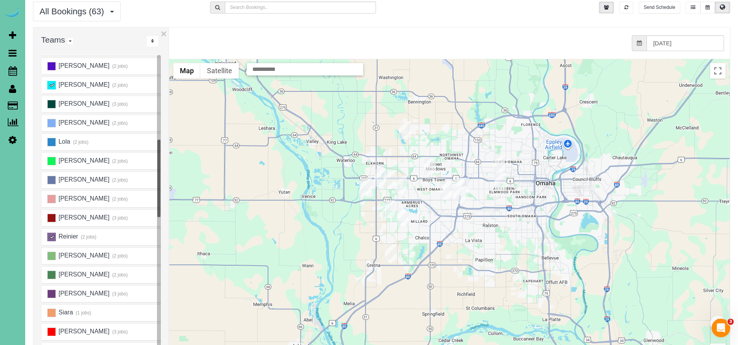
click at [390, 207] on img "09/02/2025 1:00PM - Mel Palmer - 4827 S 189th St, Omaha, NE 68135" at bounding box center [389, 209] width 12 height 18
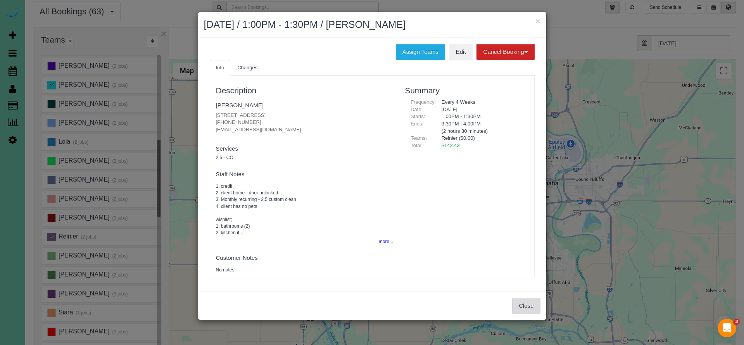
click at [531, 300] on button "Close" at bounding box center [526, 306] width 28 height 16
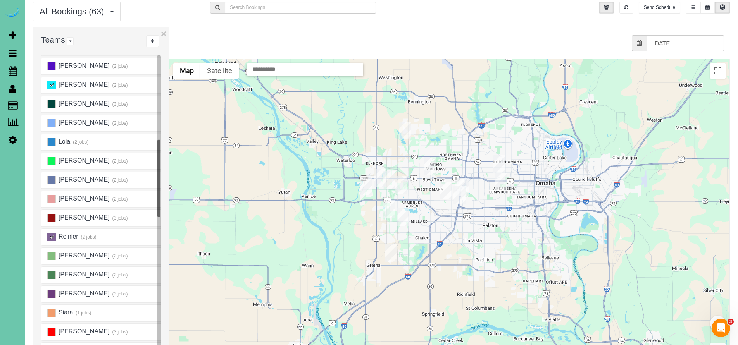
click at [390, 207] on img "09/02/2025 1:00PM - Mel Palmer - 4827 S 189th St, Omaha, NE 68135" at bounding box center [389, 209] width 12 height 18
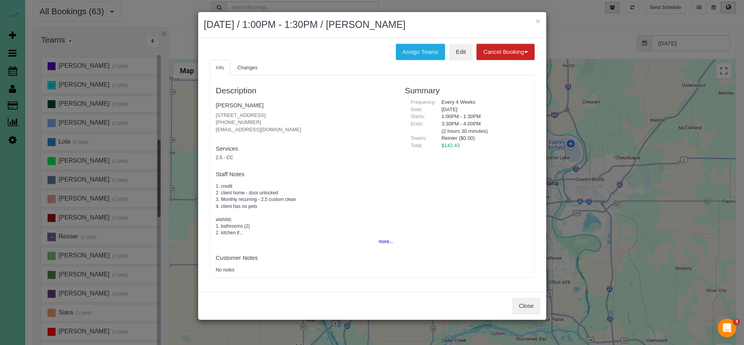
click at [537, 303] on button "Close" at bounding box center [526, 306] width 28 height 16
click at [537, 303] on div "× September 02, 2025 / 1:00PM - 1:30PM / Mel Palmer Assign Teams Edit Cancel Bo…" at bounding box center [372, 172] width 744 height 345
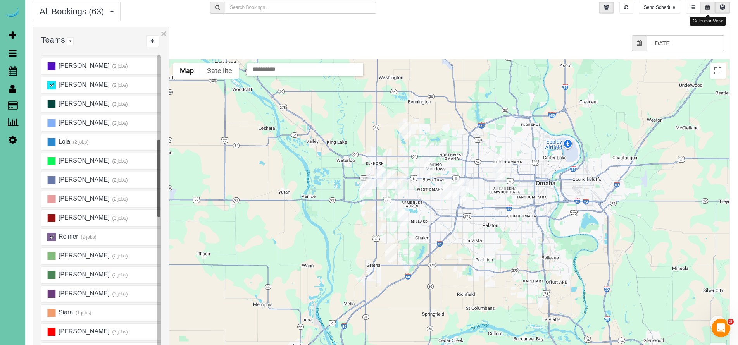
click at [710, 9] on button at bounding box center [707, 8] width 14 height 12
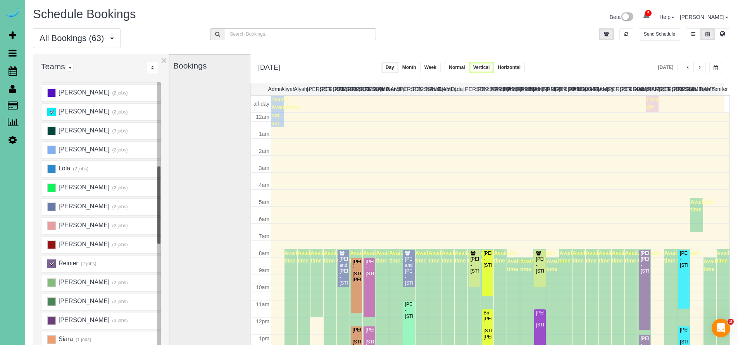
scroll to position [102, 0]
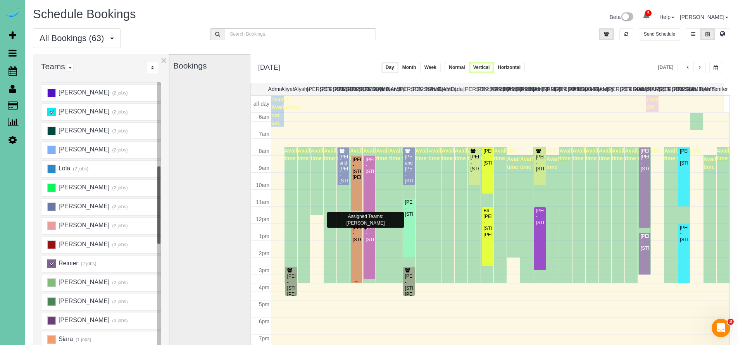
click at [357, 238] on div "Stephanie Bradley - 19815 Leavenworth Street, Elkhorn, NE 68022" at bounding box center [356, 234] width 9 height 18
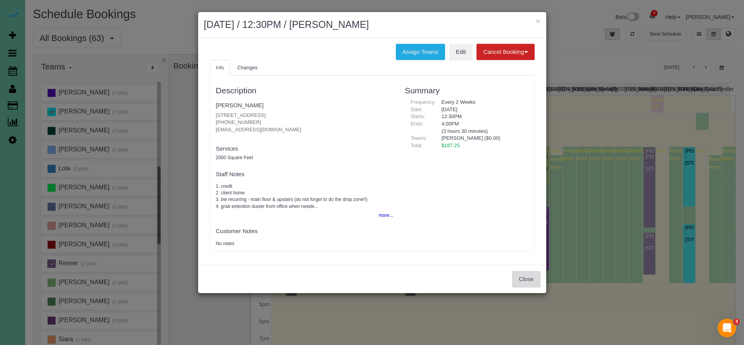
click at [522, 276] on button "Close" at bounding box center [526, 279] width 28 height 16
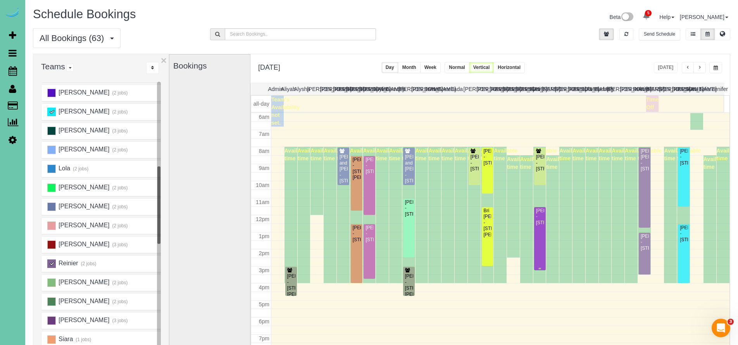
click at [537, 226] on div "Julie Krosko - 5713 S 174th St, Omaha, NE 68135" at bounding box center [540, 217] width 9 height 18
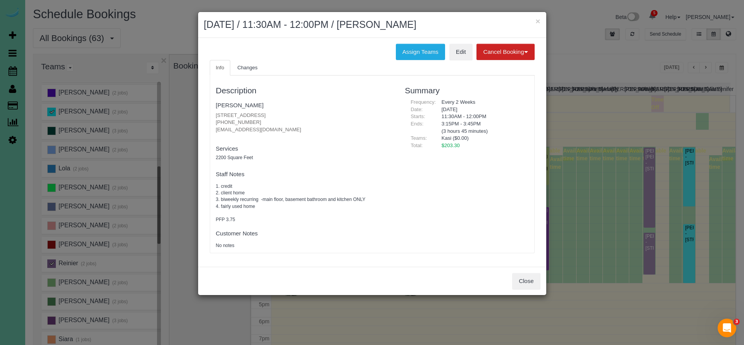
drag, startPoint x: 214, startPoint y: 116, endPoint x: 296, endPoint y: 113, distance: 82.2
click at [296, 113] on div "Description Julie Krosko 5713 S 174th St, Omaha, NE 68135 (402) 981-9943 elkhor…" at bounding box center [304, 164] width 189 height 170
copy p "5713 S 174th St, Omaha, NE 68135"
click at [528, 279] on button "Close" at bounding box center [526, 281] width 28 height 16
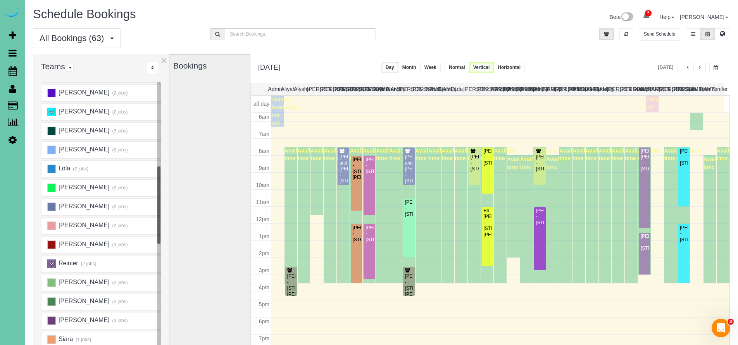
scroll to position [0, 0]
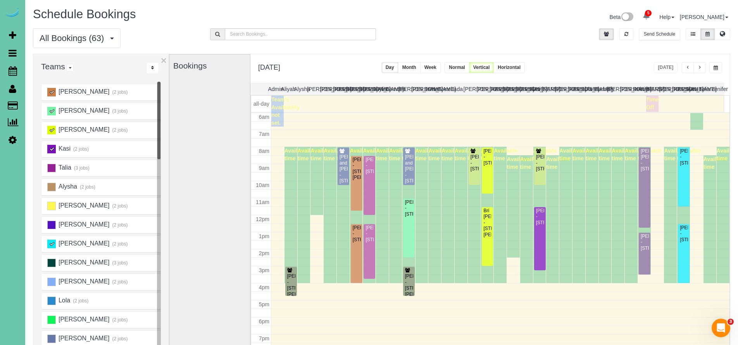
click at [51, 89] on ins at bounding box center [51, 92] width 9 height 9
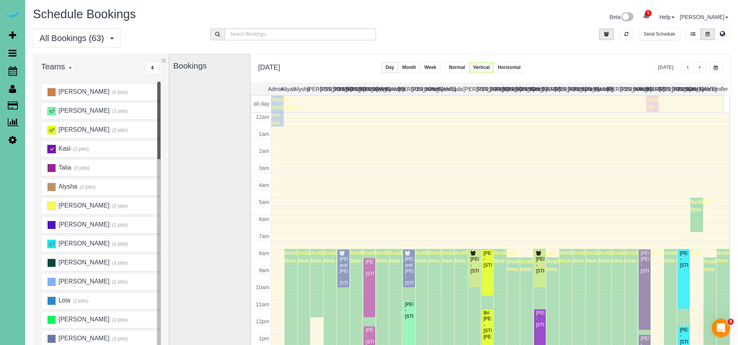
scroll to position [102, 0]
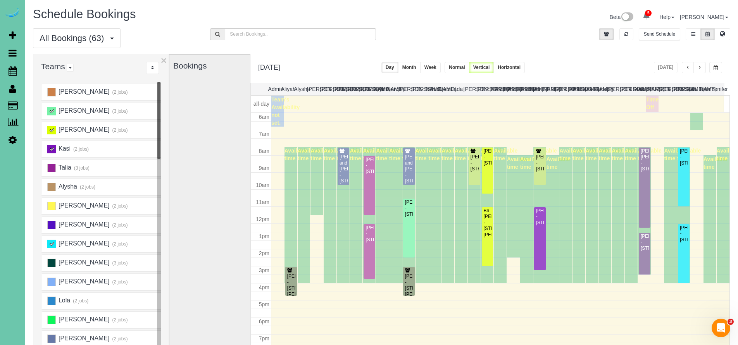
click at [50, 109] on ins at bounding box center [51, 111] width 9 height 9
click at [54, 131] on ins at bounding box center [51, 130] width 9 height 9
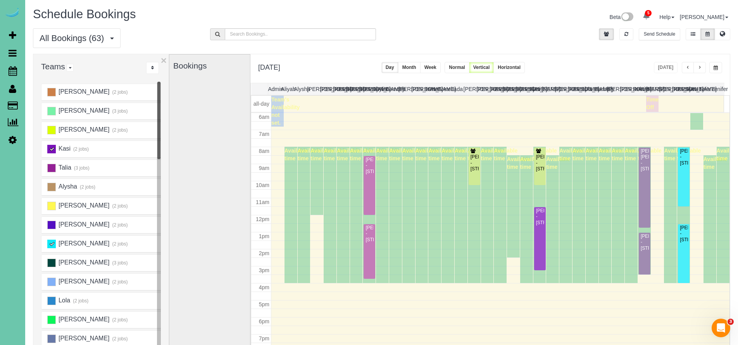
click at [51, 148] on ins at bounding box center [51, 149] width 9 height 9
click at [53, 246] on ins at bounding box center [51, 244] width 9 height 9
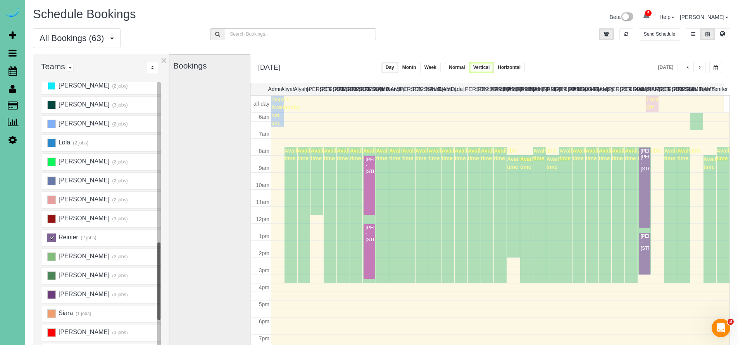
scroll to position [251, 0]
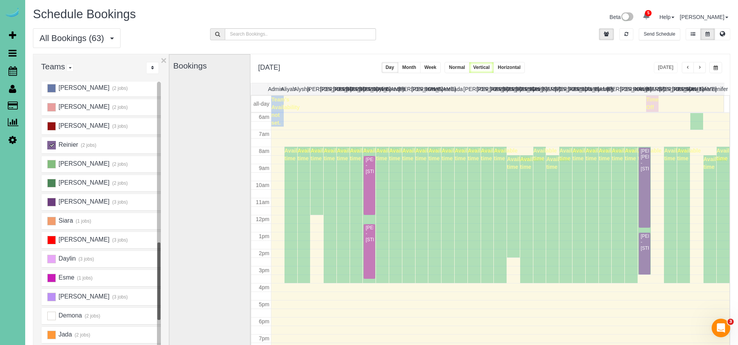
click at [52, 144] on ins at bounding box center [51, 145] width 9 height 9
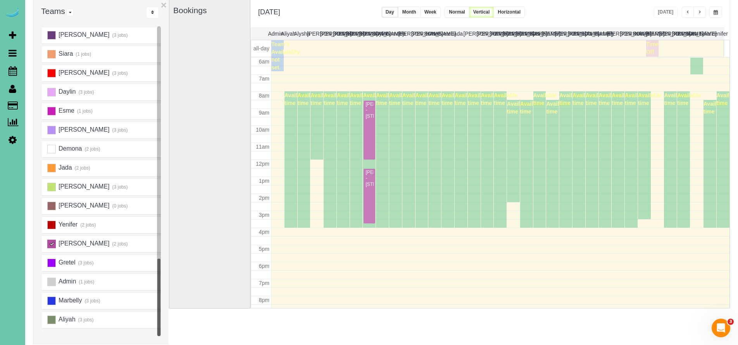
scroll to position [75, 0]
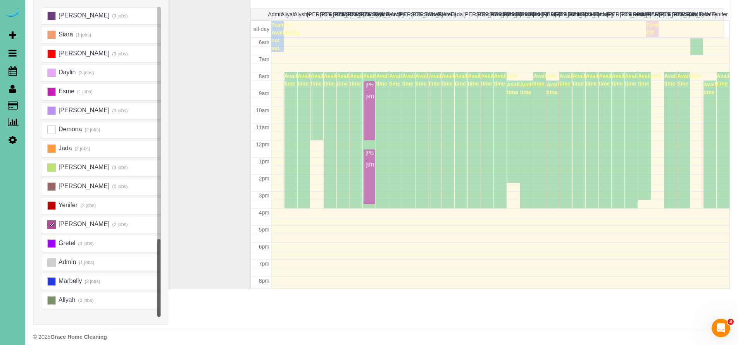
click at [51, 222] on ins at bounding box center [51, 225] width 9 height 9
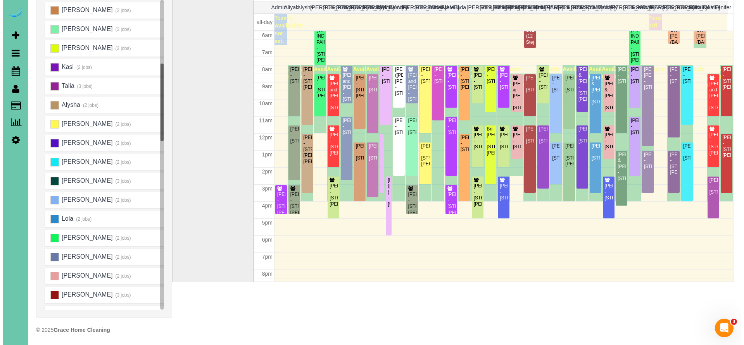
scroll to position [0, 0]
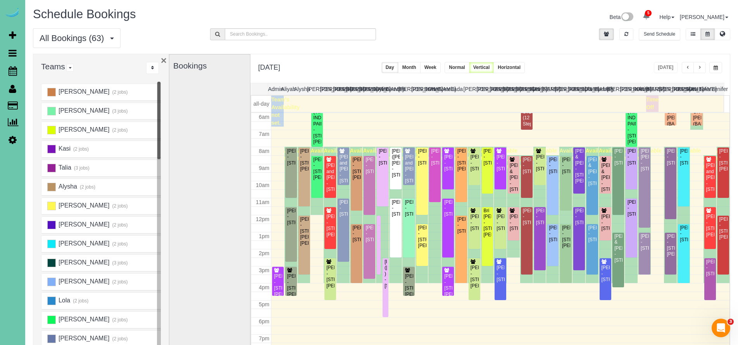
click at [163, 62] on button "×" at bounding box center [164, 60] width 6 height 10
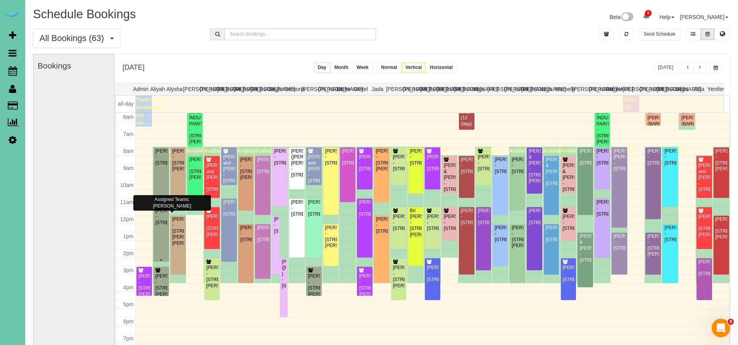
click at [162, 226] on div "Adam Klepper - 5016 Western Ave, Omaha, NE 68132" at bounding box center [161, 217] width 12 height 18
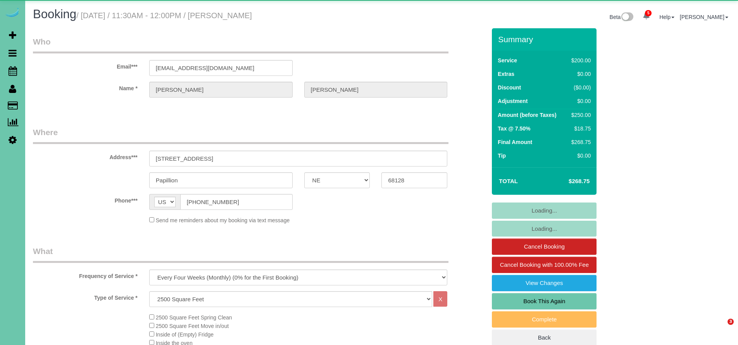
select select "NE"
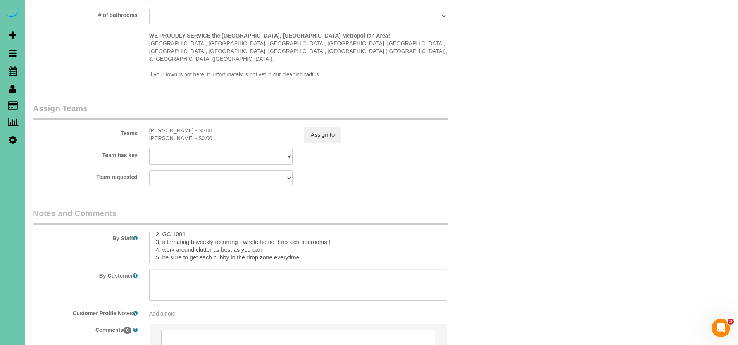
scroll to position [12, 0]
click at [300, 232] on textarea at bounding box center [298, 248] width 298 height 32
click at [318, 232] on textarea at bounding box center [298, 248] width 298 height 32
click at [366, 232] on textarea at bounding box center [298, 248] width 298 height 32
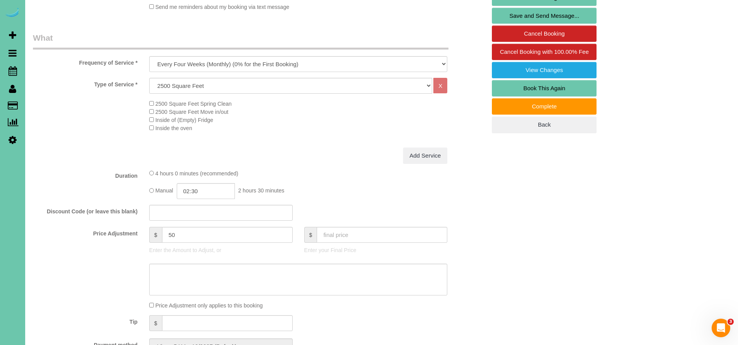
scroll to position [129, 0]
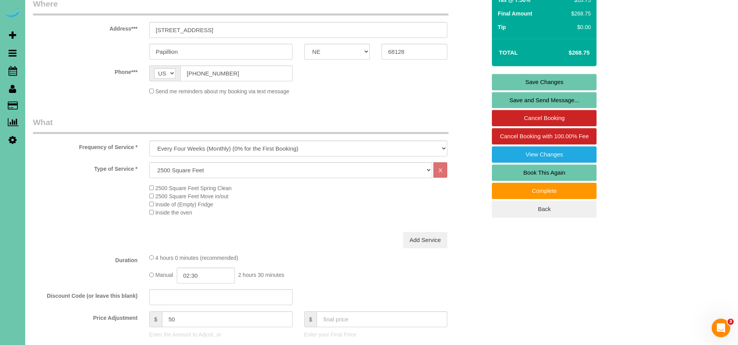
type textarea "1. credit 2. GC 1001 3. alternating biweekly recurring - whole home ( no bedroo…"
click at [548, 78] on link "Save Changes" at bounding box center [544, 82] width 105 height 16
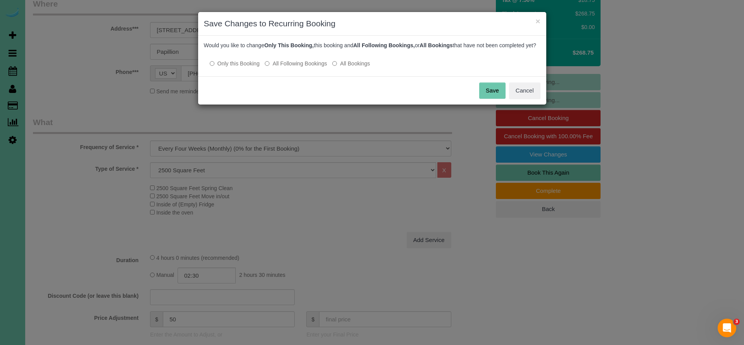
click at [486, 97] on button "Save" at bounding box center [492, 91] width 26 height 16
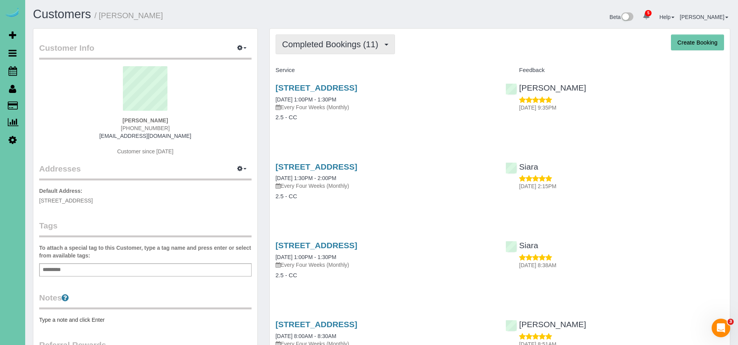
click at [330, 48] on span "Completed Bookings (11)" at bounding box center [332, 45] width 100 height 10
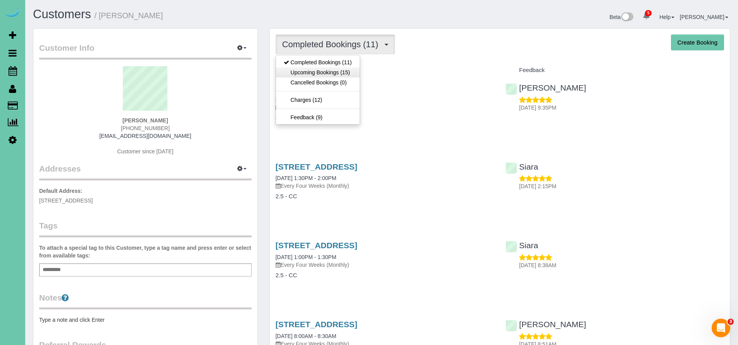
click at [325, 72] on link "Upcoming Bookings (15)" at bounding box center [318, 72] width 84 height 10
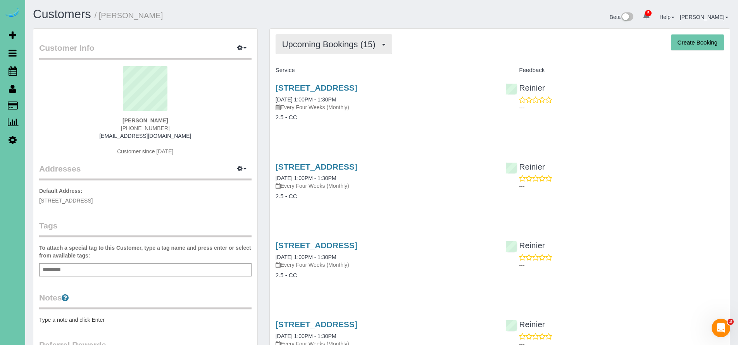
click at [319, 48] on span "Upcoming Bookings (15)" at bounding box center [330, 45] width 97 height 10
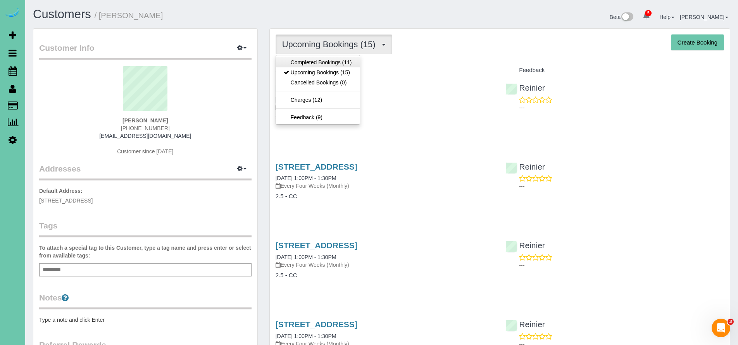
click at [317, 63] on link "Completed Bookings (11)" at bounding box center [318, 62] width 84 height 10
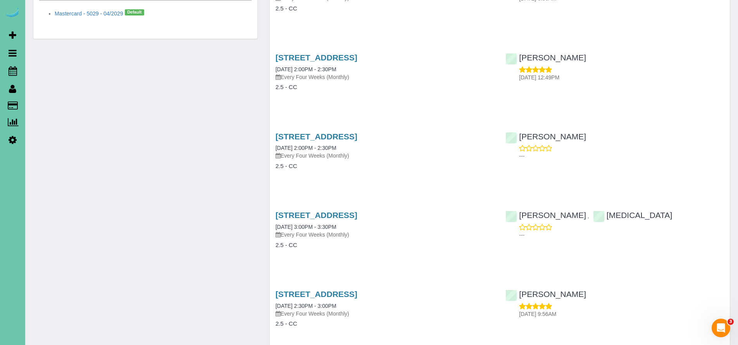
scroll to position [638, 0]
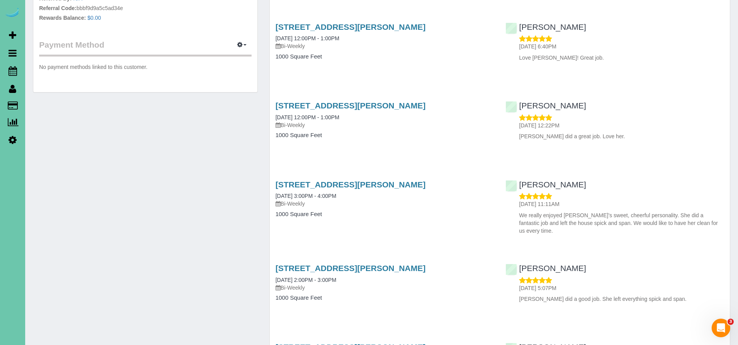
scroll to position [105, 0]
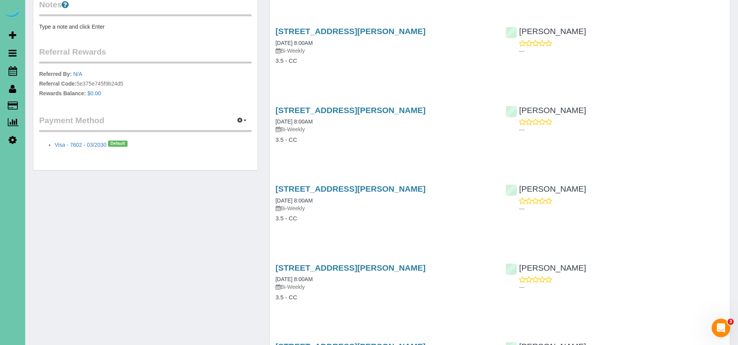
scroll to position [5, 0]
